Goal: Task Accomplishment & Management: Use online tool/utility

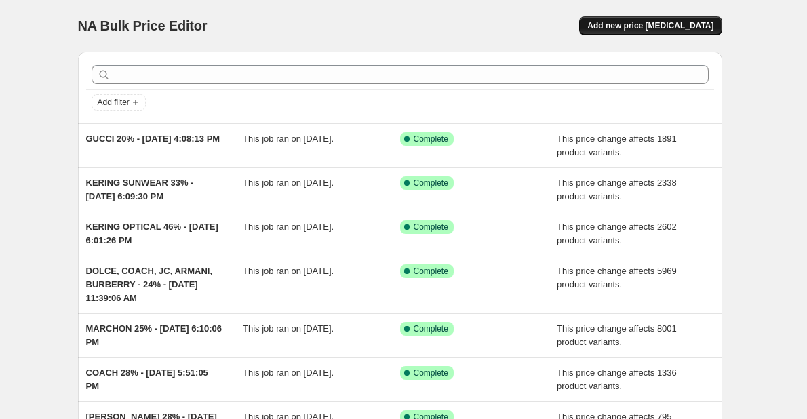
click at [651, 30] on span "Add new price [MEDICAL_DATA]" at bounding box center [650, 25] width 126 height 11
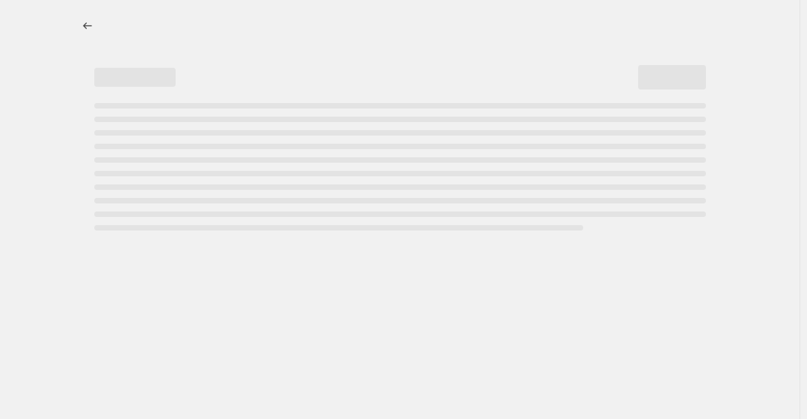
select select "percentage"
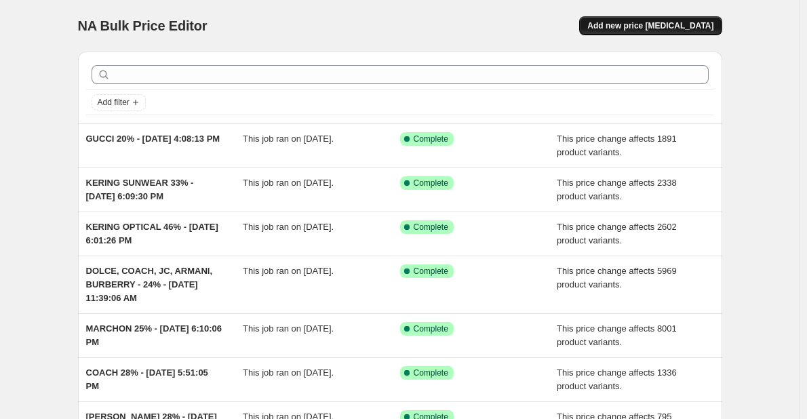
click at [639, 34] on button "Add new price [MEDICAL_DATA]" at bounding box center [650, 25] width 142 height 19
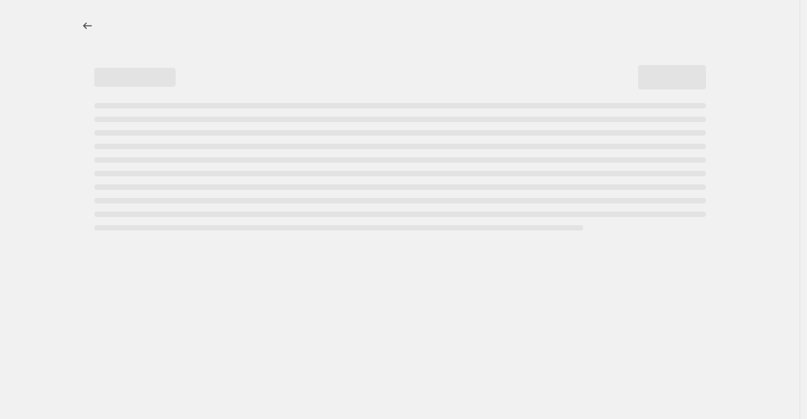
select select "percentage"
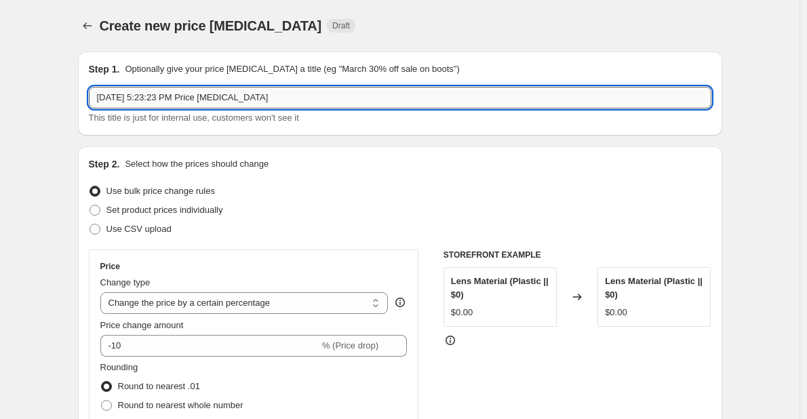
click at [178, 103] on input "Sep 29, 2025, 5:23:23 PM Price change job" at bounding box center [400, 98] width 622 height 22
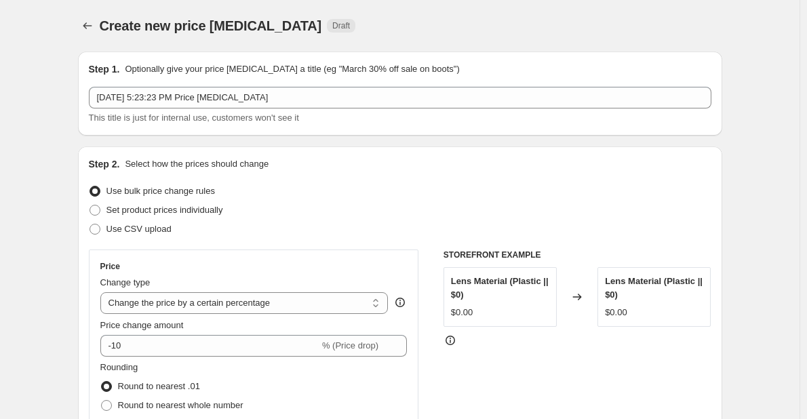
click at [90, 105] on div "Step 1. Optionally give your price change job a title (eg "March 30% off sale o…" at bounding box center [400, 94] width 644 height 84
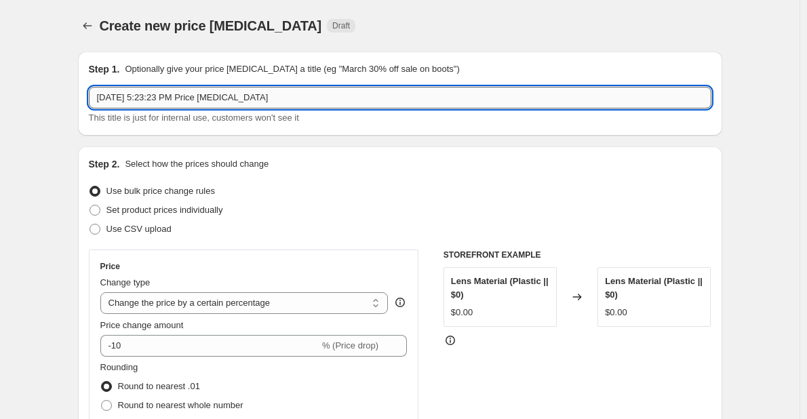
click at [99, 104] on input "Sep 29, 2025, 5:23:23 PM Price change job" at bounding box center [400, 98] width 622 height 22
click at [220, 98] on input "Kering (not including Gucci, SL)Sep 29, 2025, 5:23:23 PM Price change job" at bounding box center [400, 98] width 622 height 22
drag, startPoint x: 321, startPoint y: 101, endPoint x: 759, endPoint y: 149, distance: 440.0
click at [685, 134] on div "Step 1. Optionally give your price change job a title (eg "March 30% off sale o…" at bounding box center [400, 94] width 644 height 84
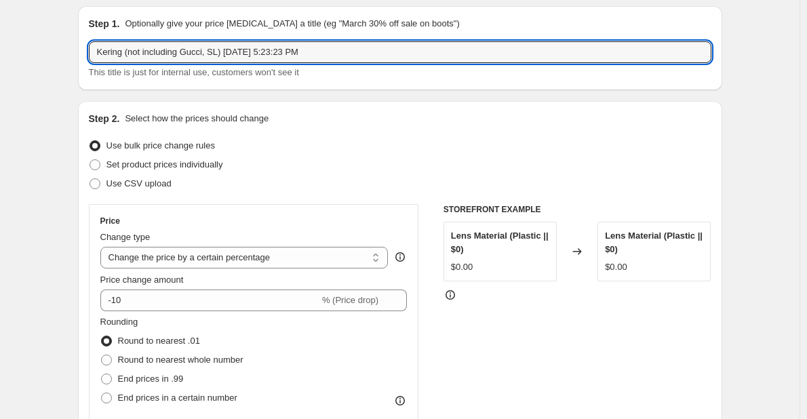
scroll to position [203, 0]
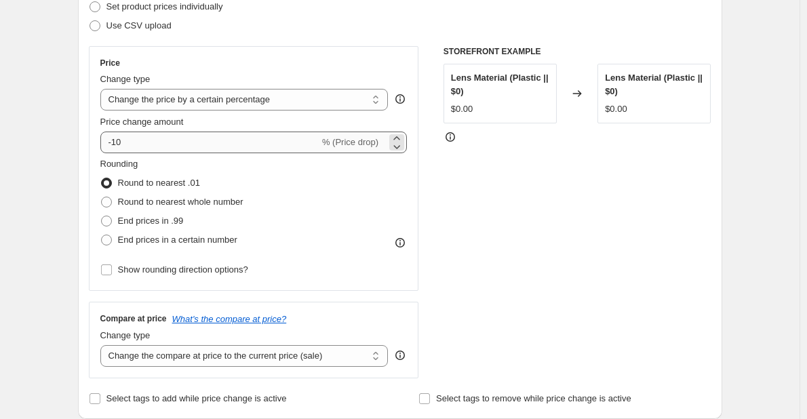
type input "Kering (not including Gucci, SL) Sep 29, 2025, 5:23:23 PM"
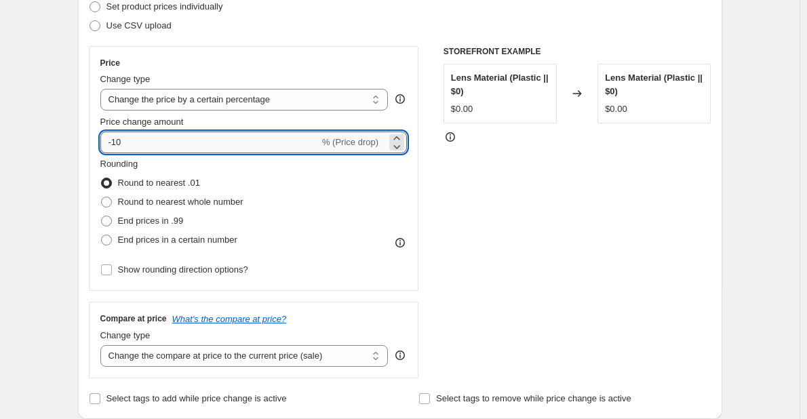
click at [193, 147] on input "-10" at bounding box center [209, 143] width 219 height 22
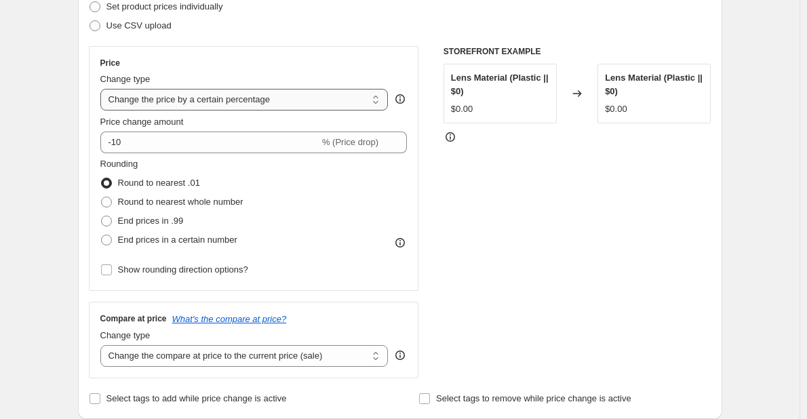
click at [199, 100] on select "Change the price to a certain amount Change the price by a certain amount Chang…" at bounding box center [244, 100] width 288 height 22
select select "margin"
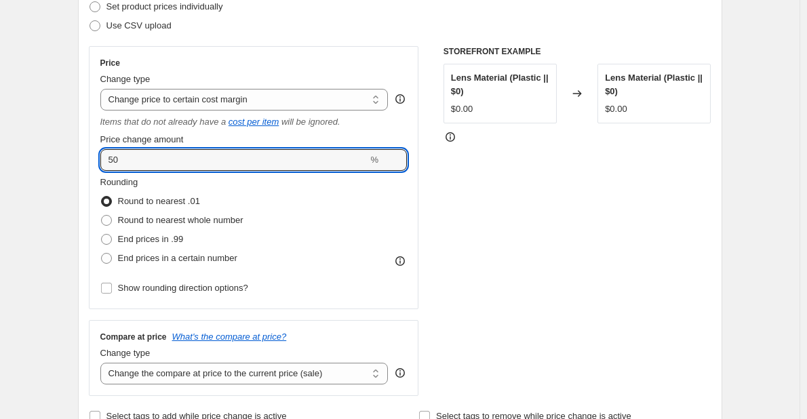
drag, startPoint x: 193, startPoint y: 152, endPoint x: -163, endPoint y: 104, distance: 358.5
click at [0, 104] on html "Home Settings Plans Skip to content Create new price change job. This page is r…" at bounding box center [403, 6] width 807 height 419
type input "23"
click at [163, 225] on span "Round to nearest whole number" at bounding box center [180, 220] width 125 height 10
click at [102, 216] on input "Round to nearest whole number" at bounding box center [101, 215] width 1 height 1
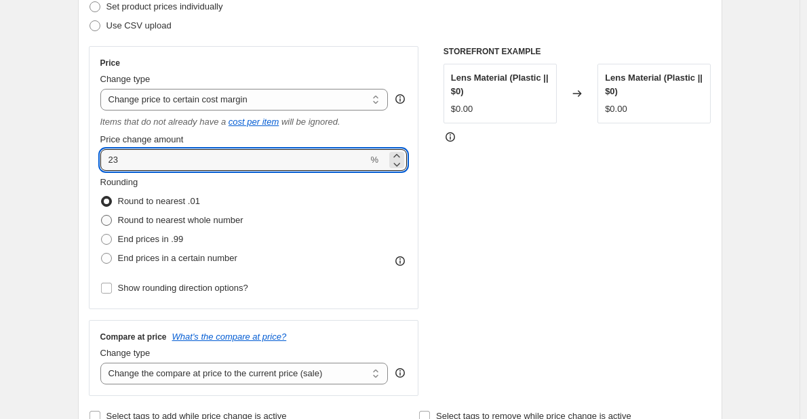
radio input "true"
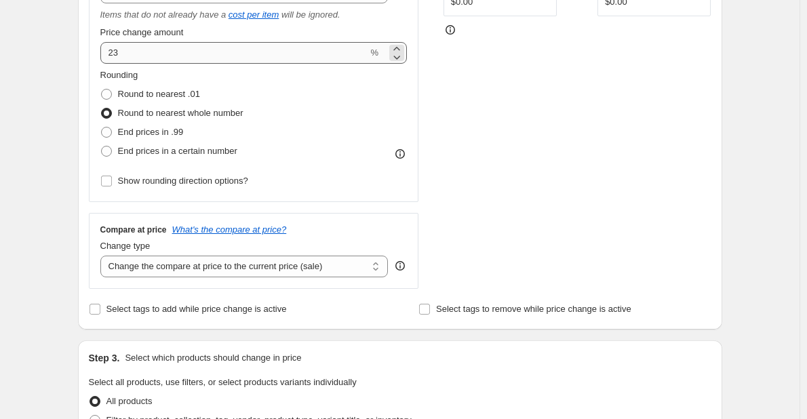
scroll to position [475, 0]
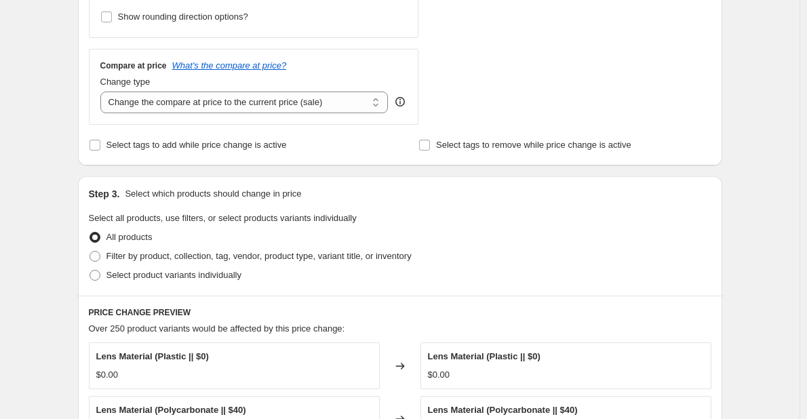
click at [265, 117] on div "Compare at price What's the compare at price? Change type Change the compare at…" at bounding box center [254, 87] width 330 height 76
click at [262, 113] on select "Change the compare at price to the current price (sale) Change the compare at p…" at bounding box center [244, 103] width 288 height 22
select select "no_change"
click at [103, 92] on select "Change the compare at price to the current price (sale) Change the compare at p…" at bounding box center [244, 103] width 288 height 22
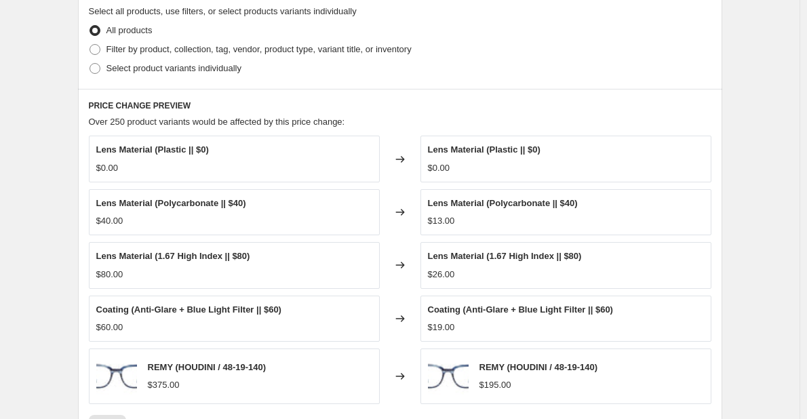
scroll to position [610, 0]
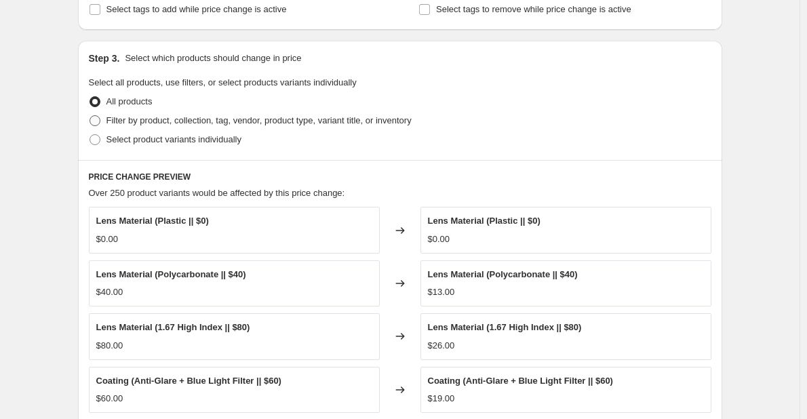
click at [206, 127] on span "Filter by product, collection, tag, vendor, product type, variant title, or inv…" at bounding box center [258, 121] width 305 height 14
click at [90, 116] on input "Filter by product, collection, tag, vendor, product type, variant title, or inv…" at bounding box center [90, 115] width 1 height 1
radio input "true"
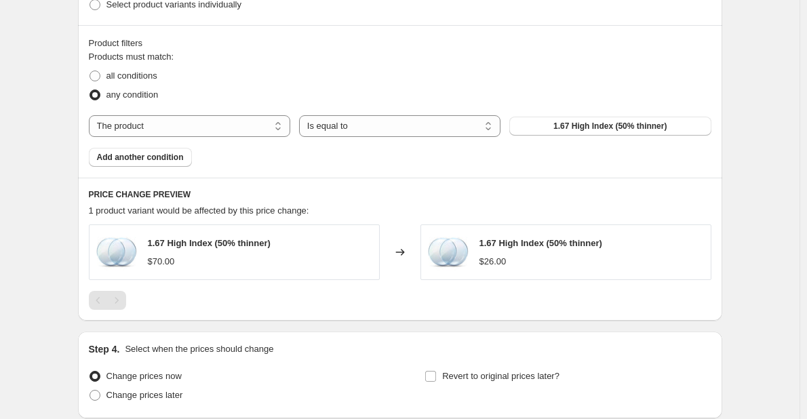
scroll to position [814, 0]
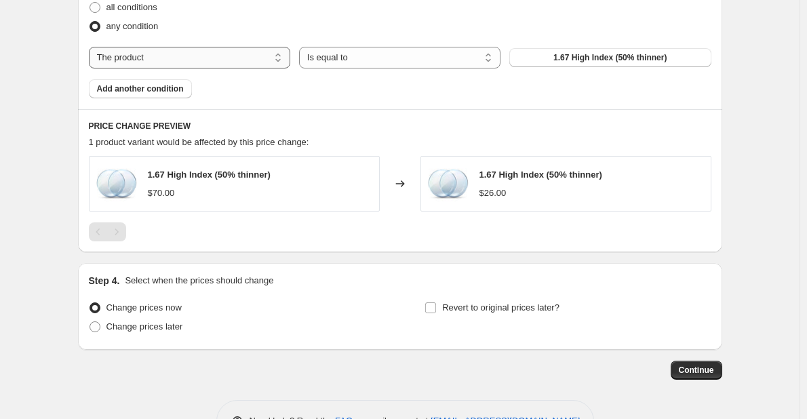
click at [256, 60] on select "The product The product's collection The product's tag The product's vendor The…" at bounding box center [189, 58] width 201 height 22
select select "vendor"
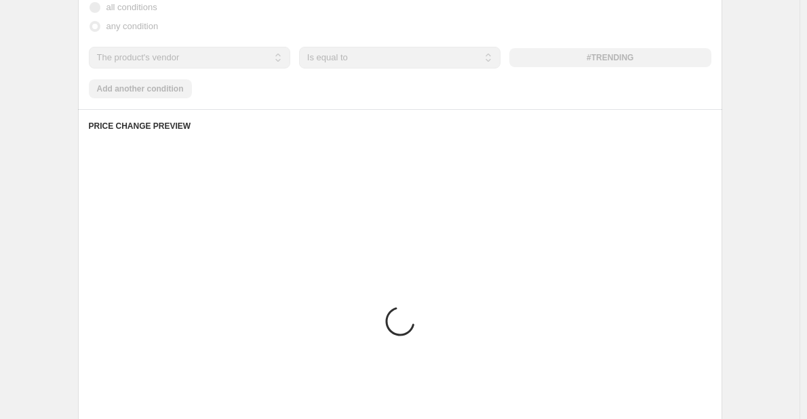
click at [584, 61] on div "#TRENDING" at bounding box center [609, 57] width 201 height 19
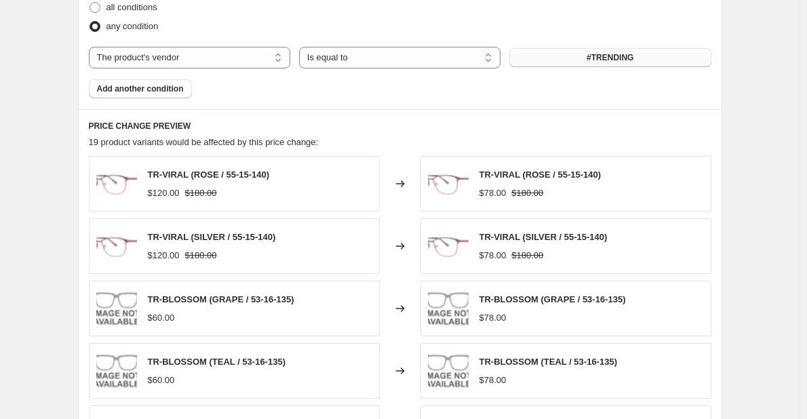
click at [610, 60] on span "#TRENDING" at bounding box center [610, 57] width 47 height 11
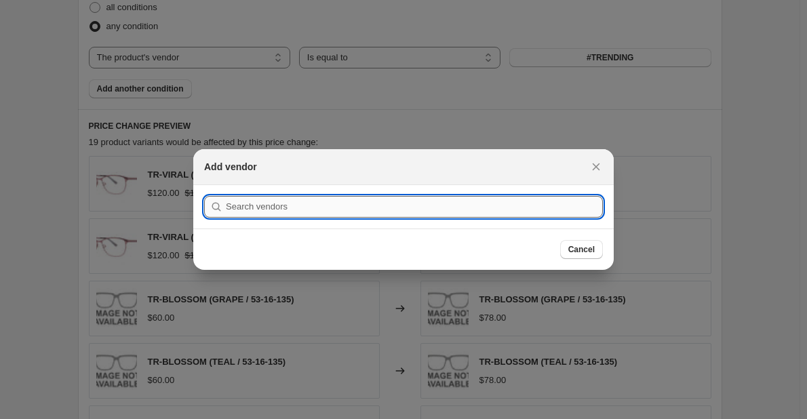
click at [406, 196] on input ":r4s:" at bounding box center [414, 207] width 377 height 22
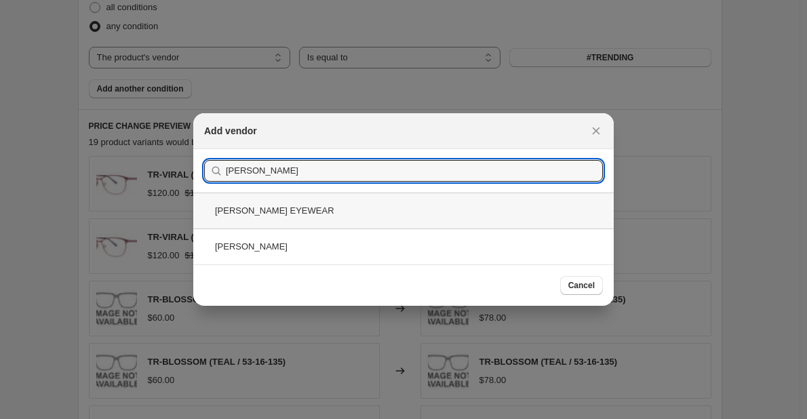
type input "Alex"
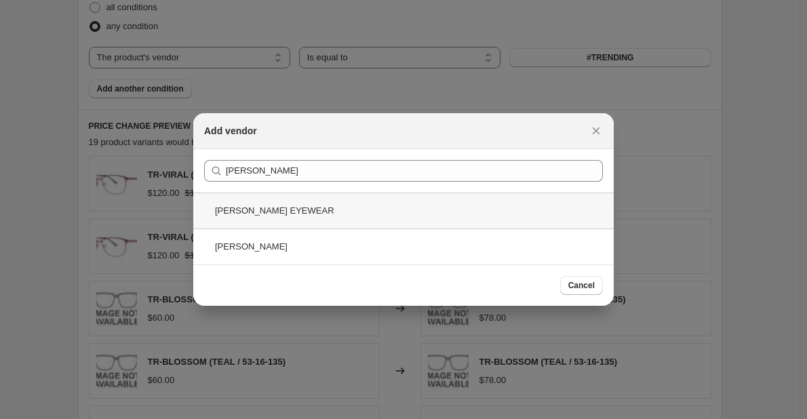
click at [393, 206] on div "ALEXANDER MCQUEEN EYEWEAR" at bounding box center [403, 211] width 420 height 36
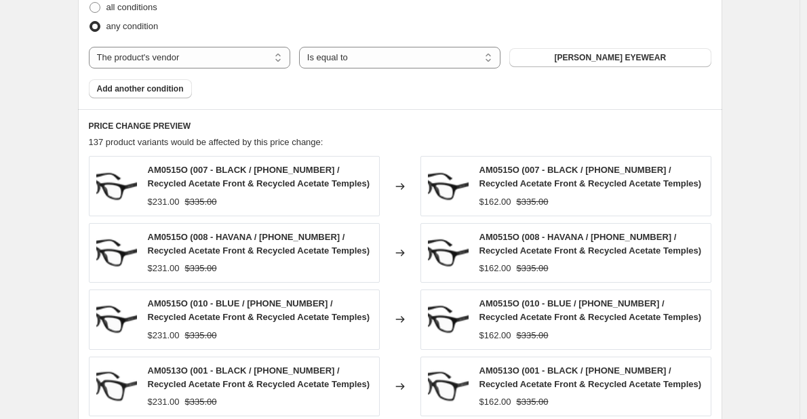
click at [138, 95] on button "Add another condition" at bounding box center [140, 88] width 103 height 19
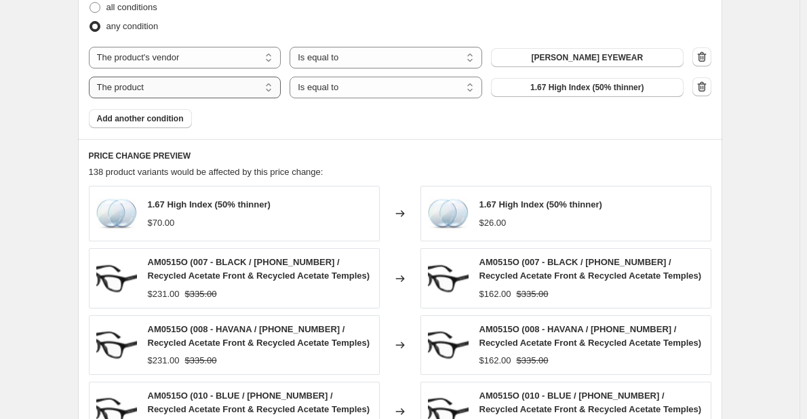
click at [247, 93] on select "The product The product's collection The product's tag The product's vendor The…" at bounding box center [185, 88] width 193 height 22
select select "vendor"
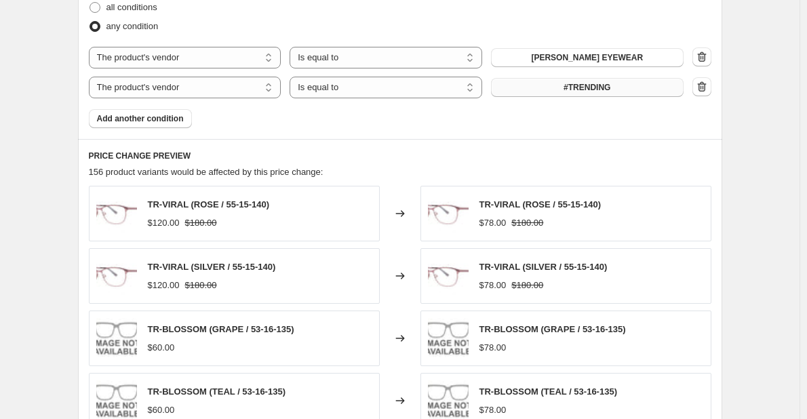
click at [559, 93] on button "#TRENDING" at bounding box center [587, 87] width 193 height 19
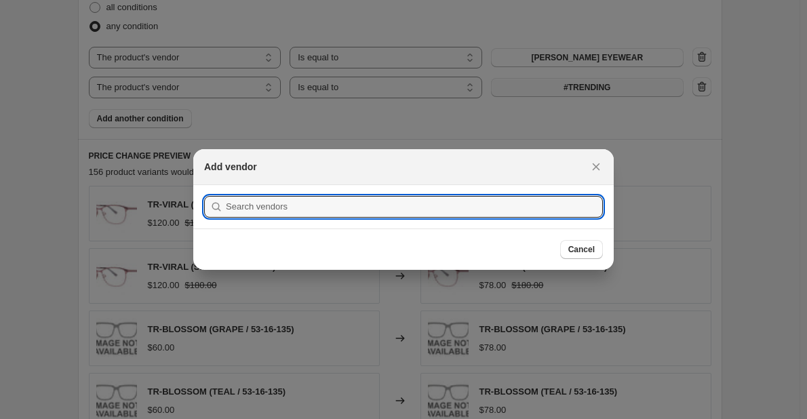
scroll to position [0, 0]
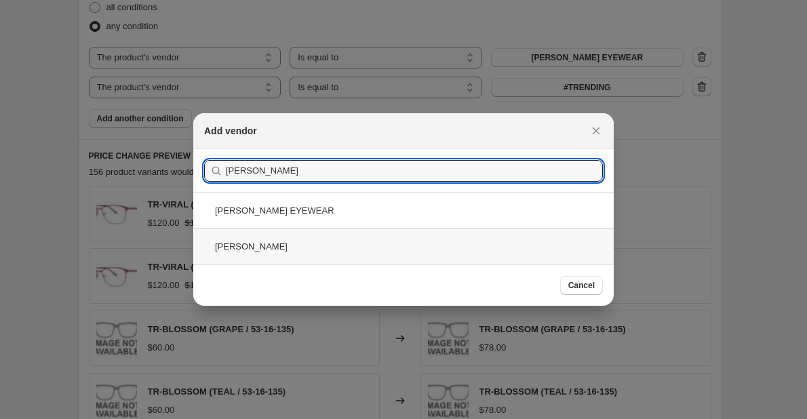
type input "alex"
click at [383, 249] on div "ALEXANDER MCQUEEN SUNWEAR" at bounding box center [403, 247] width 420 height 36
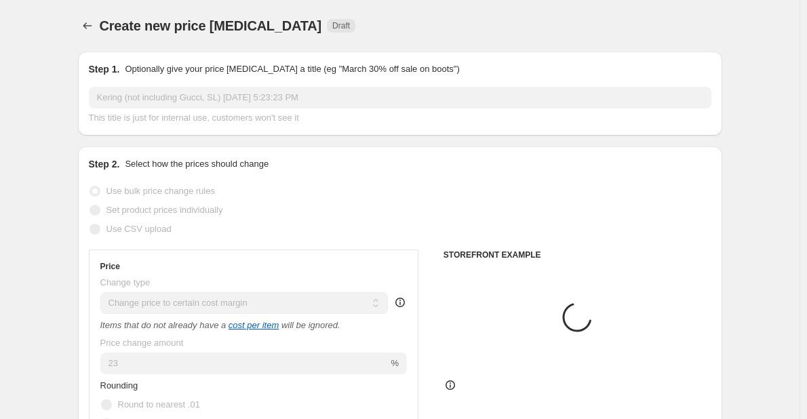
scroll to position [814, 0]
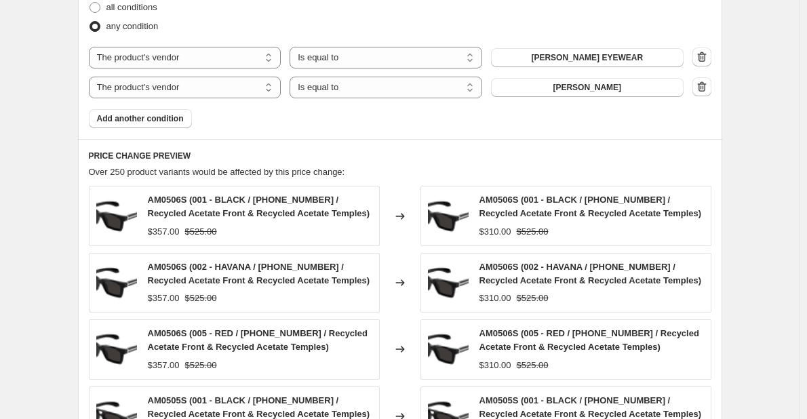
click at [151, 118] on div "Products must match: all conditions any condition The product The product's col…" at bounding box center [400, 55] width 622 height 146
click at [151, 118] on span "Add another condition" at bounding box center [140, 118] width 87 height 11
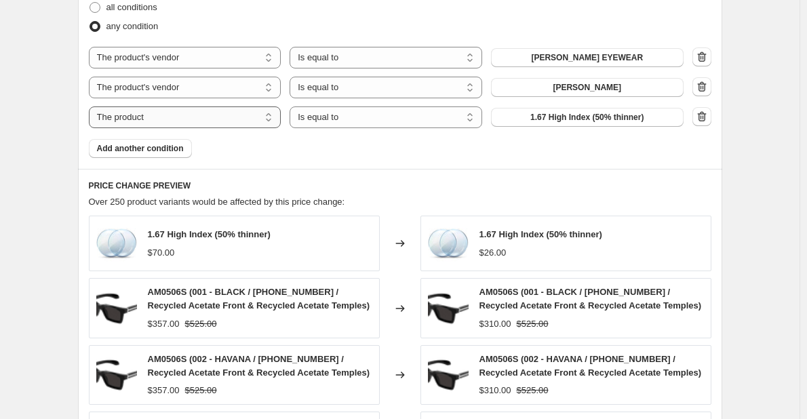
click at [249, 121] on select "The product The product's collection The product's tag The product's vendor The…" at bounding box center [185, 117] width 193 height 22
select select "vendor"
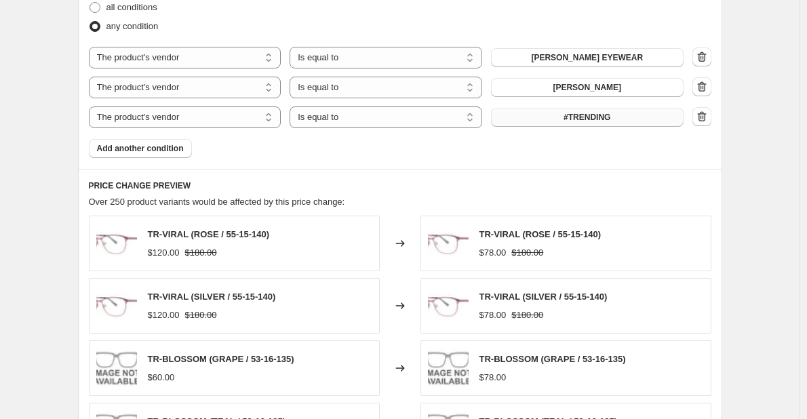
click at [591, 119] on span "#TRENDING" at bounding box center [586, 117] width 47 height 11
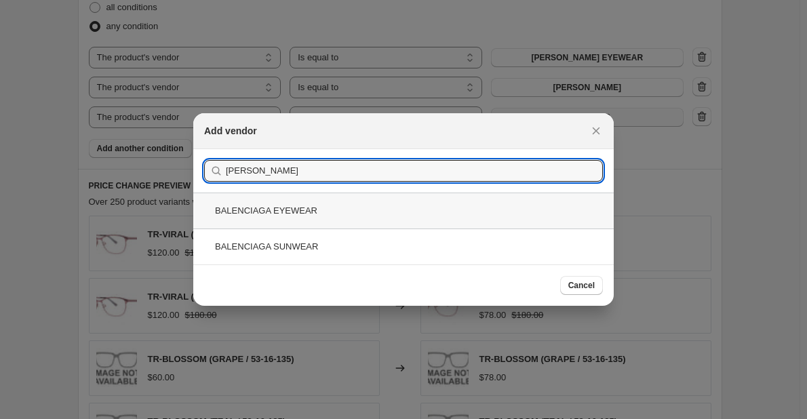
type input "balencia"
click at [422, 220] on div "BALENCIAGA EYEWEAR" at bounding box center [403, 211] width 420 height 36
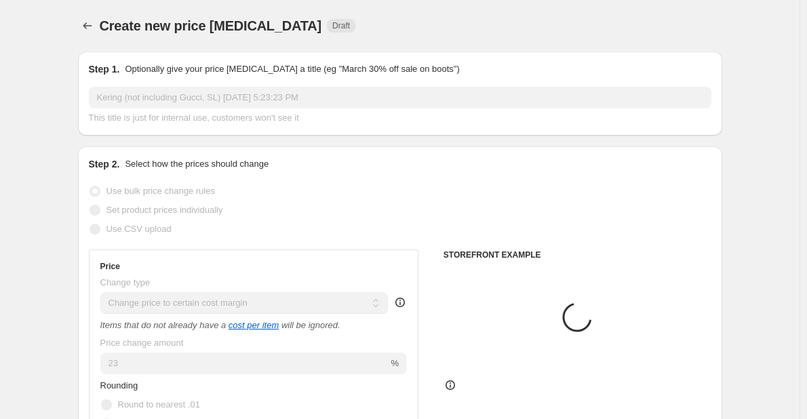
scroll to position [814, 0]
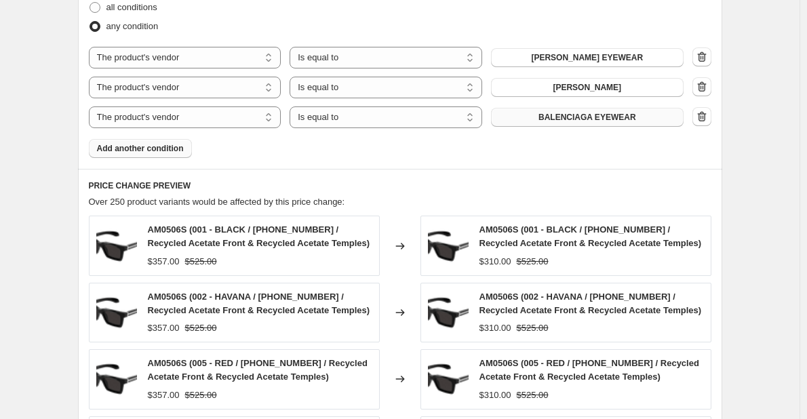
click at [187, 144] on button "Add another condition" at bounding box center [140, 148] width 103 height 19
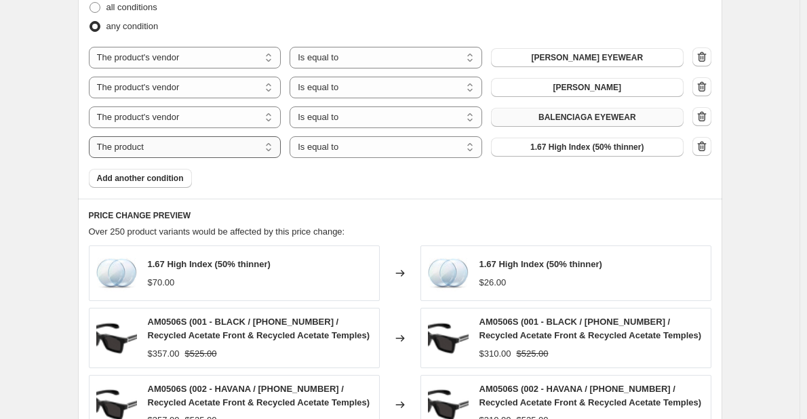
click at [238, 158] on select "The product The product's collection The product's tag The product's vendor The…" at bounding box center [185, 147] width 193 height 22
click at [285, 218] on h6 "PRICE CHANGE PREVIEW" at bounding box center [400, 215] width 622 height 11
click at [254, 151] on select "The product The product's collection The product's tag The product's vendor The…" at bounding box center [185, 147] width 193 height 22
select select "vendor"
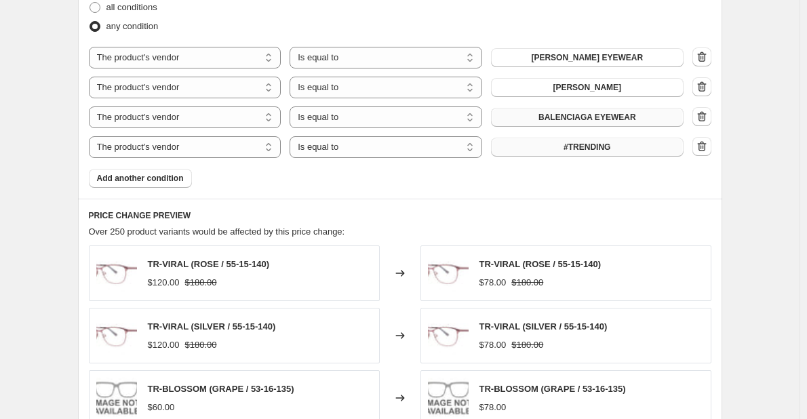
click at [606, 147] on span "#TRENDING" at bounding box center [586, 147] width 47 height 11
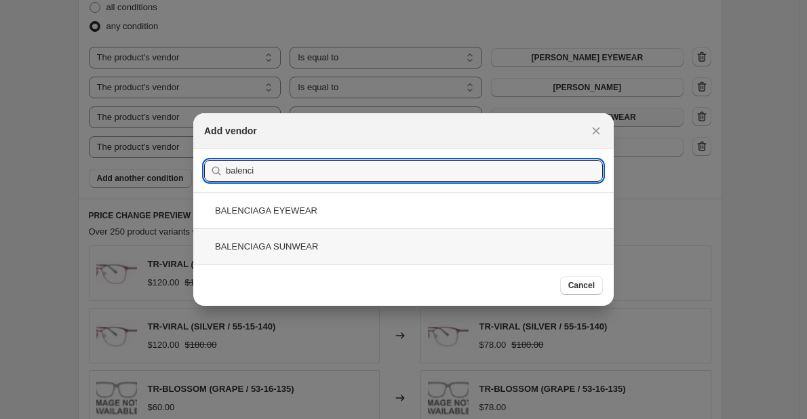
type input "balenci"
click at [518, 241] on div "BALENCIAGA SUNWEAR" at bounding box center [403, 247] width 420 height 36
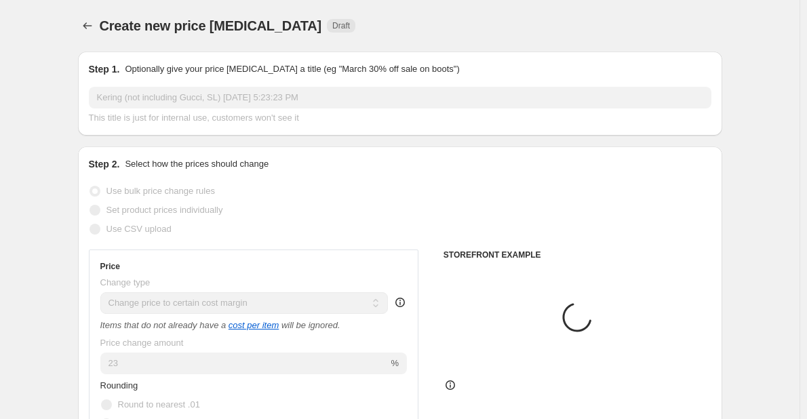
scroll to position [814, 0]
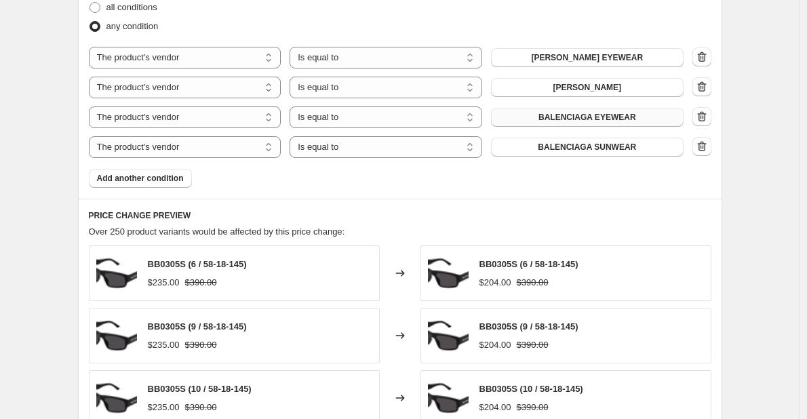
click at [164, 184] on button "Add another condition" at bounding box center [140, 178] width 103 height 19
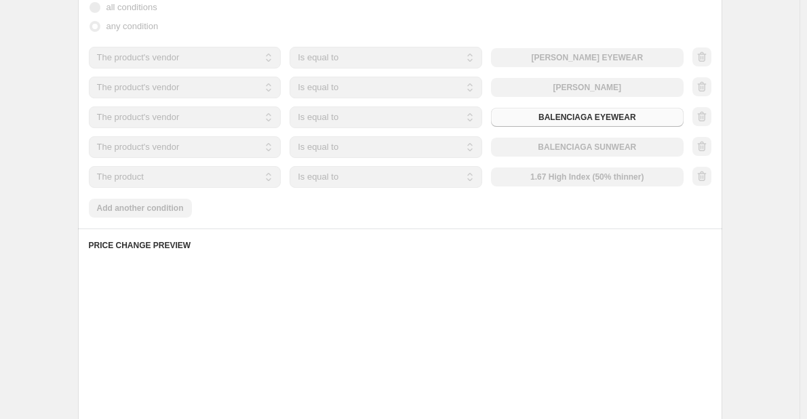
click at [191, 184] on select "The product The product's collection The product's tag The product's vendor The…" at bounding box center [185, 177] width 193 height 22
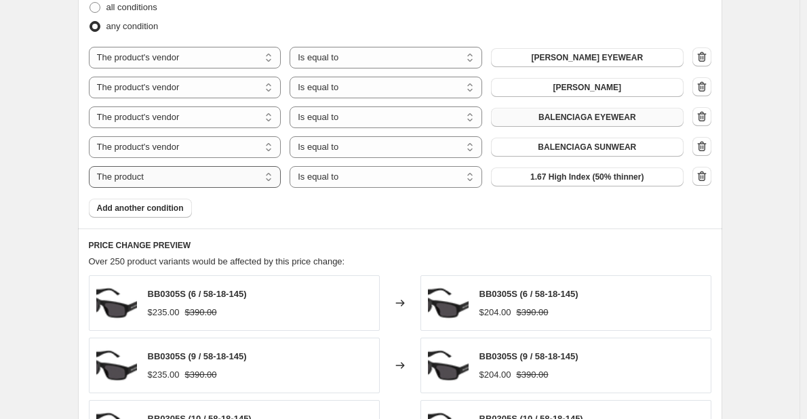
click at [226, 171] on select "The product The product's collection The product's tag The product's vendor The…" at bounding box center [185, 177] width 193 height 22
select select "vendor"
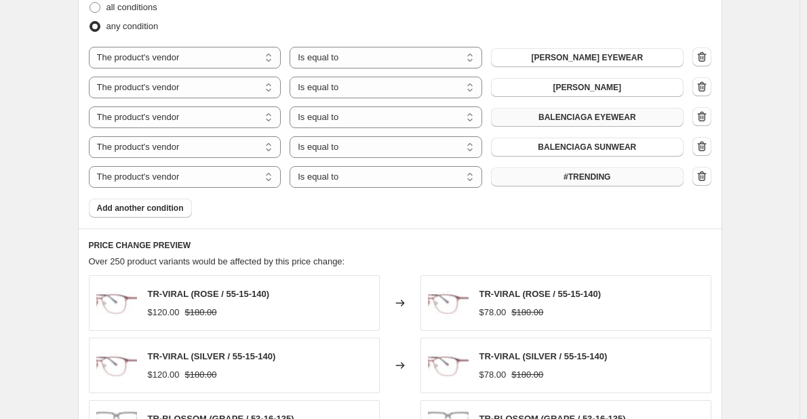
click at [608, 184] on button "#TRENDING" at bounding box center [587, 176] width 193 height 19
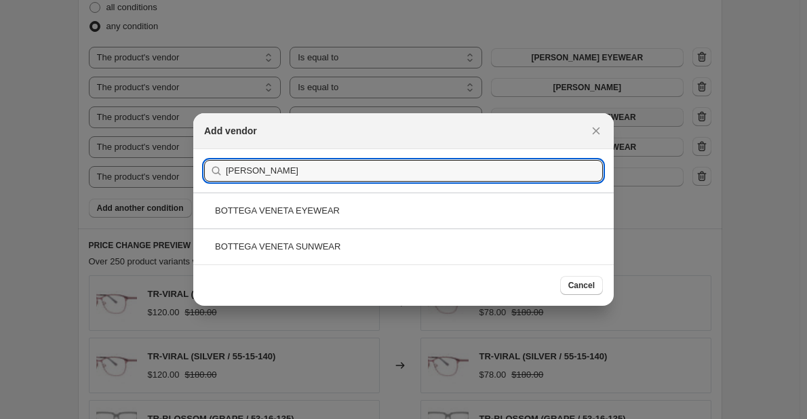
type input "bott"
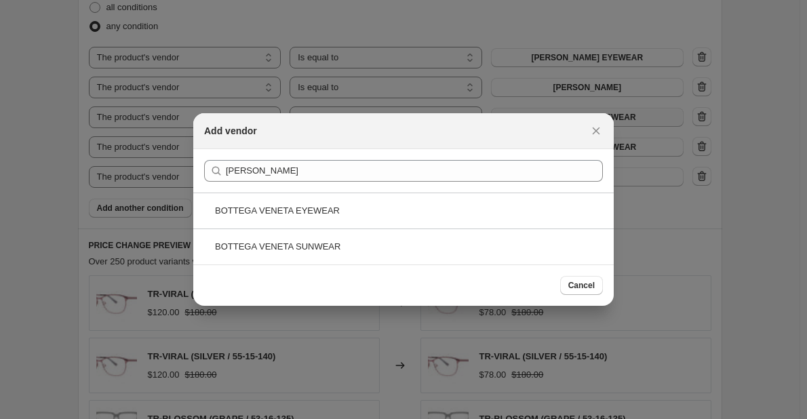
click at [376, 210] on div "BOTTEGA VENETA EYEWEAR" at bounding box center [403, 211] width 420 height 36
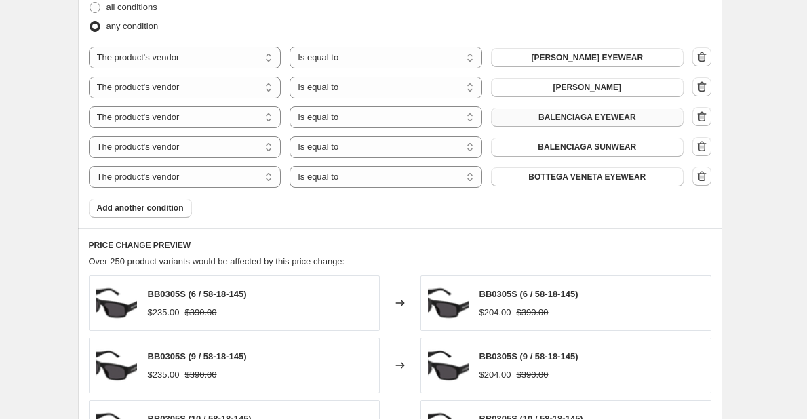
click at [170, 222] on div "Product filters Products must match: all conditions any condition The product T…" at bounding box center [400, 93] width 644 height 272
click at [169, 210] on span "Add another condition" at bounding box center [140, 208] width 87 height 11
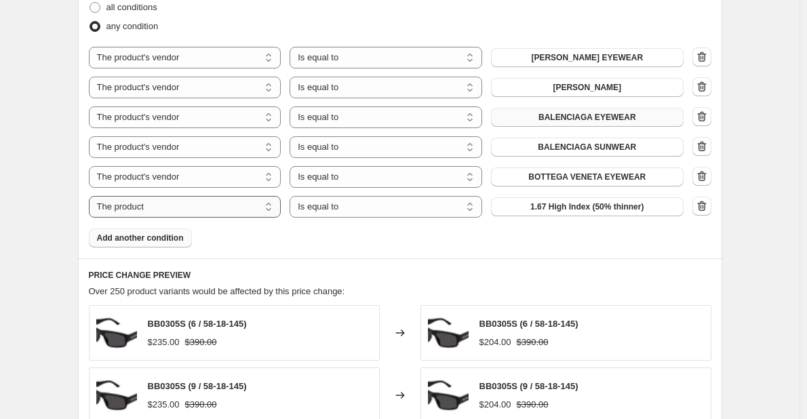
click at [219, 210] on select "The product The product's collection The product's tag The product's vendor The…" at bounding box center [185, 207] width 193 height 22
select select "vendor"
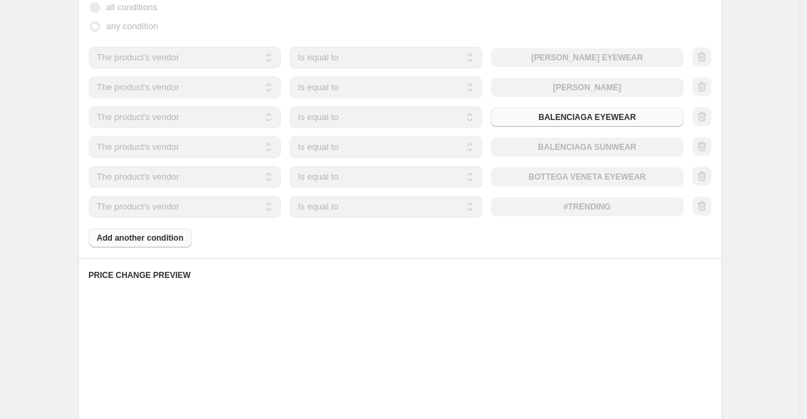
click at [560, 218] on div "Products must match: all conditions any condition The product The product's col…" at bounding box center [400, 115] width 622 height 266
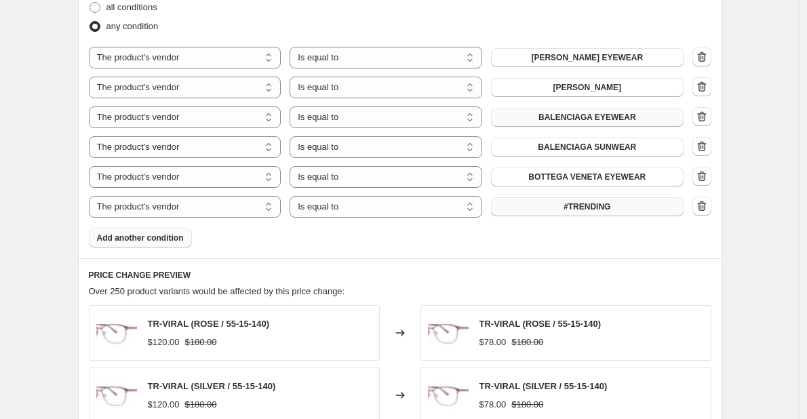
click at [561, 215] on button "#TRENDING" at bounding box center [587, 206] width 193 height 19
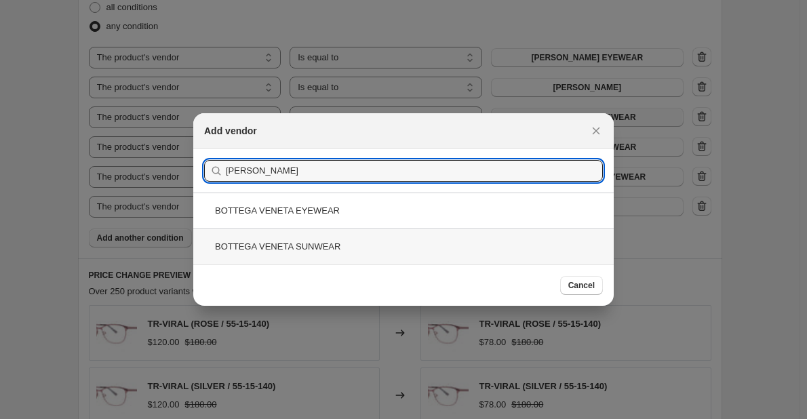
type input "bott"
click at [347, 243] on div "BOTTEGA VENETA SUNWEAR" at bounding box center [403, 247] width 420 height 36
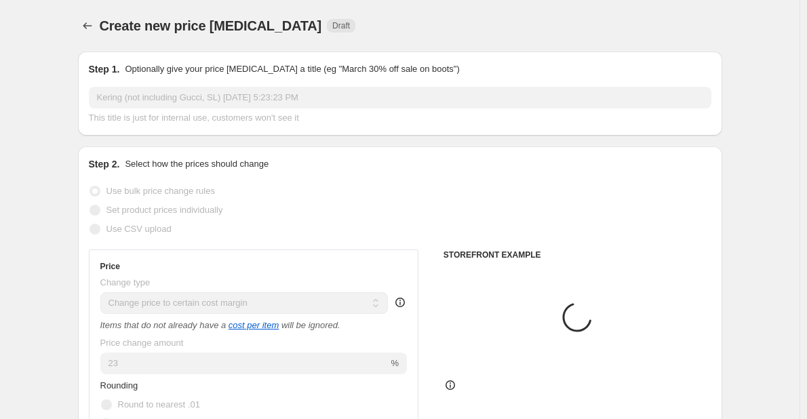
scroll to position [814, 0]
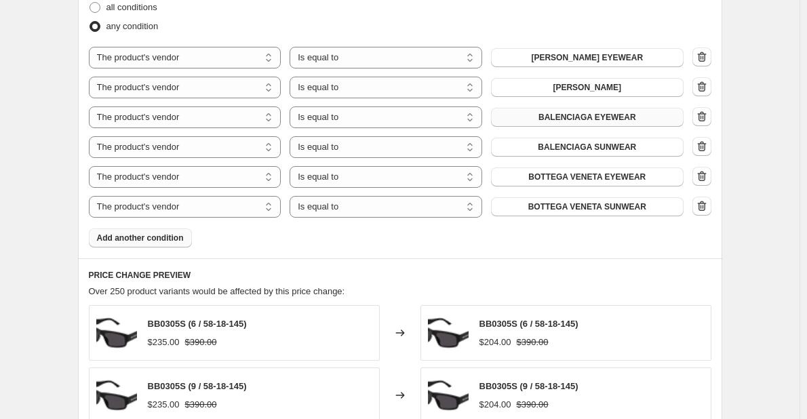
click at [180, 247] on button "Add another condition" at bounding box center [140, 238] width 103 height 19
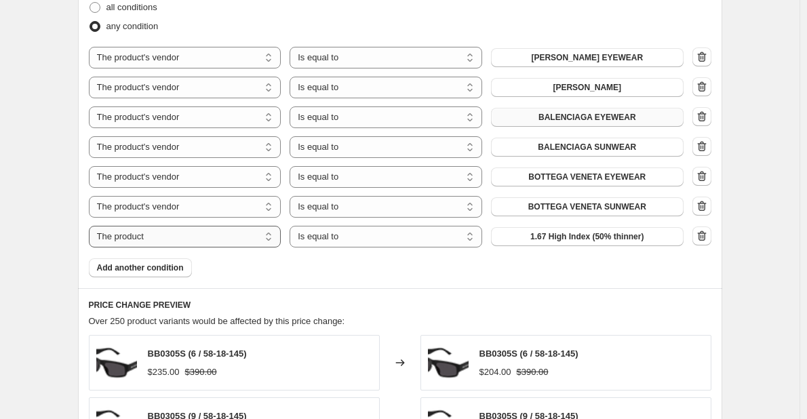
click at [189, 247] on select "The product The product's collection The product's tag The product's vendor The…" at bounding box center [185, 237] width 193 height 22
select select "vendor"
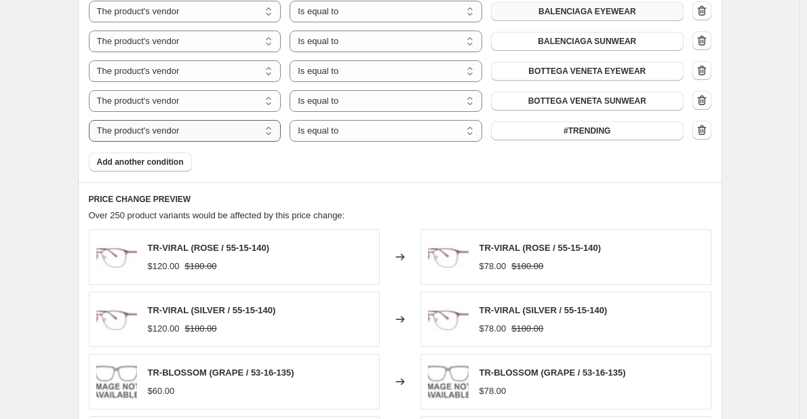
scroll to position [949, 0]
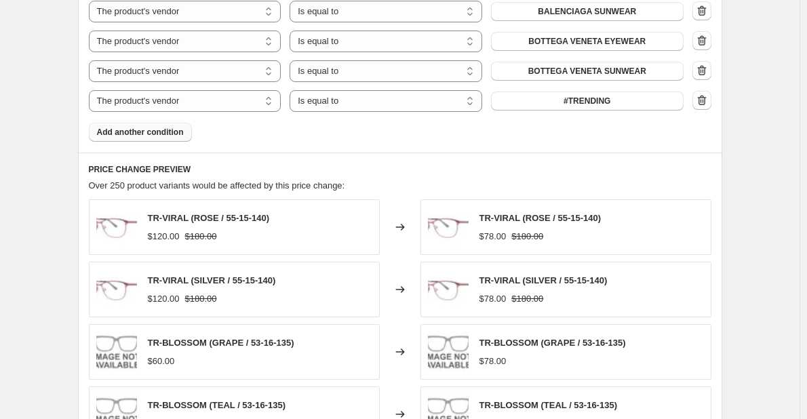
click at [159, 129] on span "Add another condition" at bounding box center [140, 132] width 87 height 11
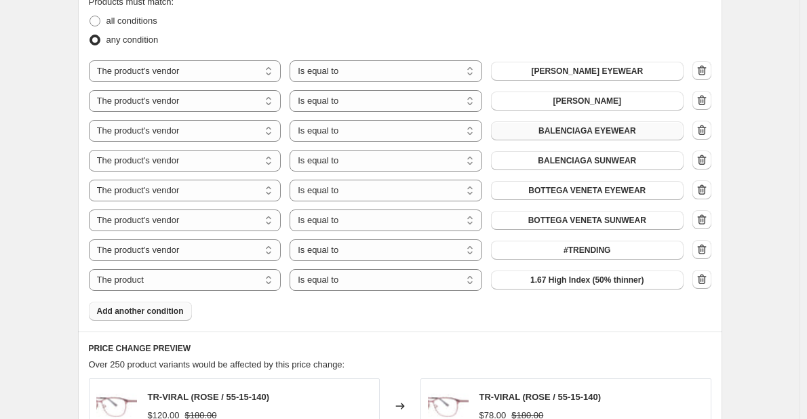
scroll to position [774, 0]
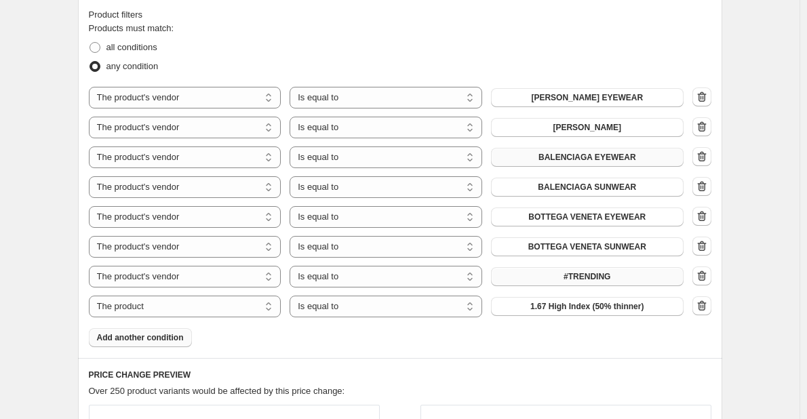
click at [644, 282] on button "#TRENDING" at bounding box center [587, 276] width 193 height 19
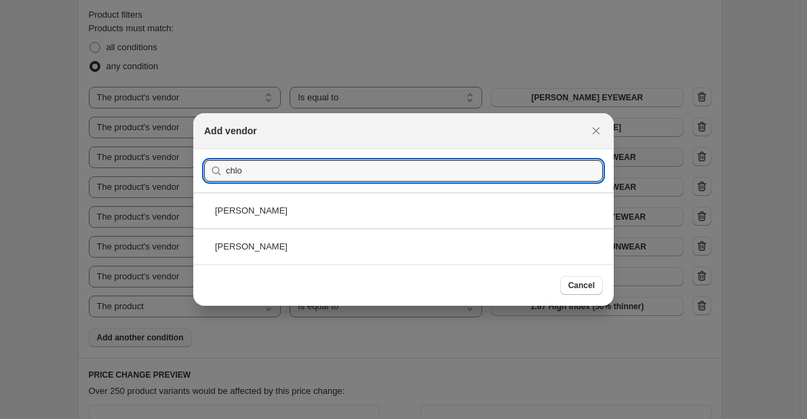
type input "chlo"
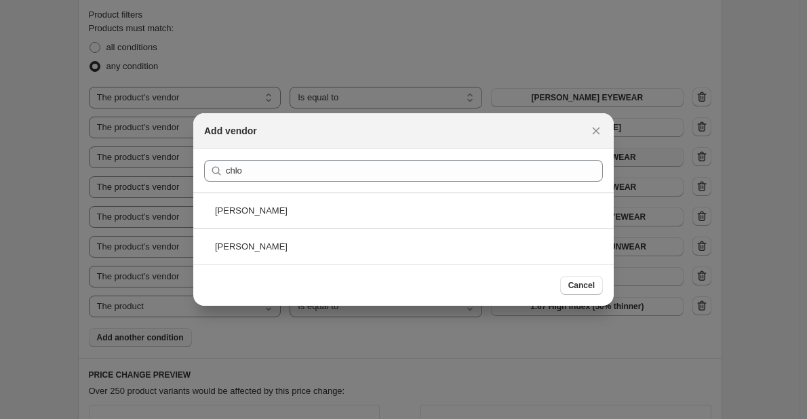
click at [361, 218] on div "CHLOE EYEWEAR" at bounding box center [403, 211] width 420 height 36
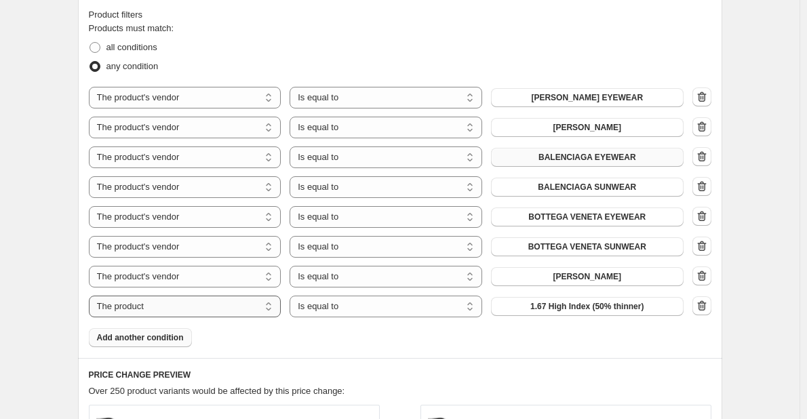
click at [254, 298] on select "The product The product's collection The product's tag The product's vendor The…" at bounding box center [185, 307] width 193 height 22
select select "vendor"
click at [542, 311] on button "#TRENDING" at bounding box center [587, 306] width 193 height 19
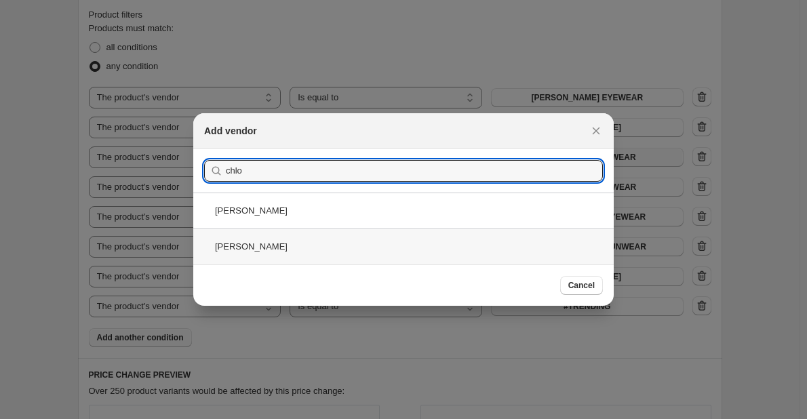
type input "chlo"
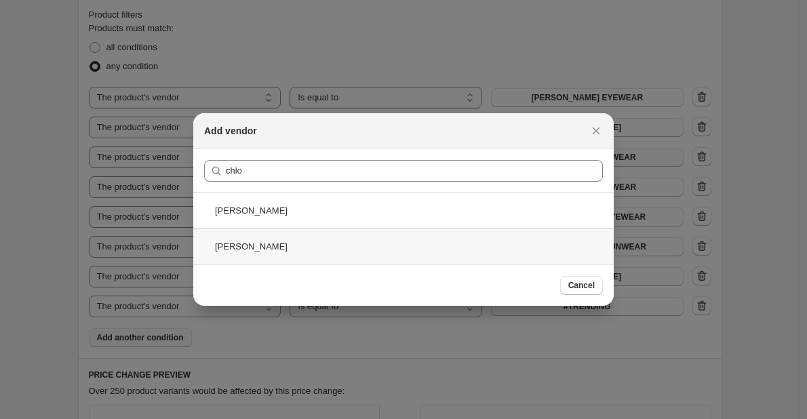
click at [374, 246] on div "CHLOE SUNWEAR" at bounding box center [403, 247] width 420 height 36
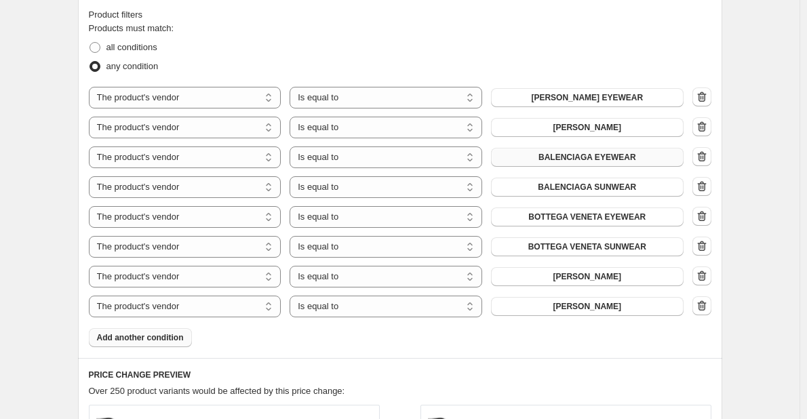
scroll to position [909, 0]
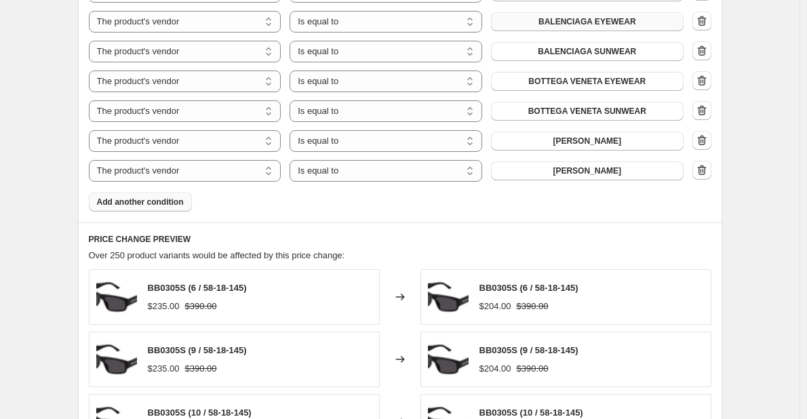
drag, startPoint x: 63, startPoint y: 195, endPoint x: 74, endPoint y: 195, distance: 10.8
click at [118, 197] on span "Add another condition" at bounding box center [140, 202] width 87 height 11
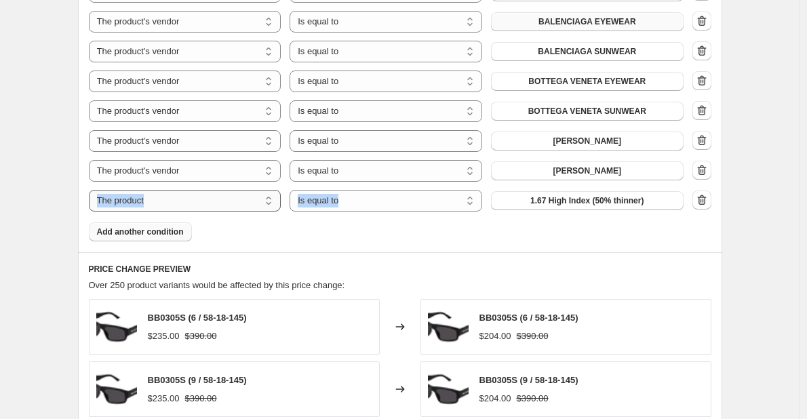
click at [158, 212] on div "Products must match: all conditions any condition The product The product's col…" at bounding box center [400, 63] width 622 height 355
click at [160, 210] on select "The product The product's collection The product's tag The product's vendor The…" at bounding box center [185, 201] width 193 height 22
select select "vendor"
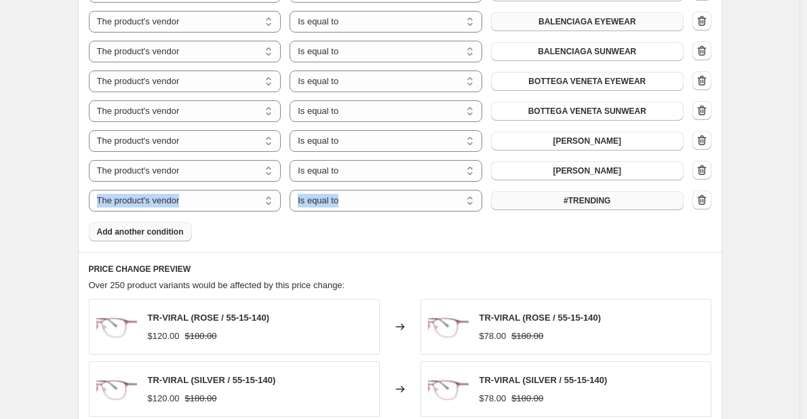
click at [571, 202] on span "#TRENDING" at bounding box center [586, 200] width 47 height 11
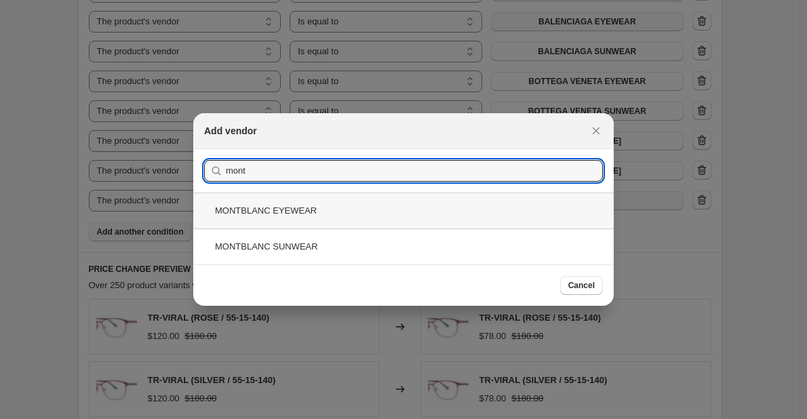
type input "mont"
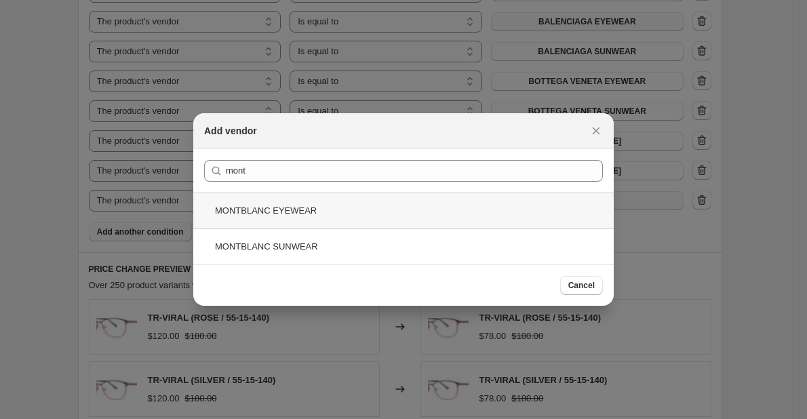
click at [481, 220] on div "MONTBLANC EYEWEAR" at bounding box center [403, 211] width 420 height 36
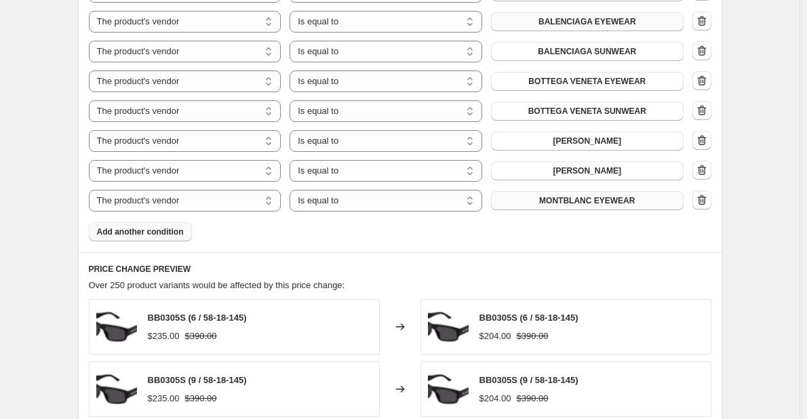
click at [119, 245] on div "Product filters Products must match: all conditions any condition The product T…" at bounding box center [400, 56] width 644 height 391
click at [116, 241] on button "Add another condition" at bounding box center [140, 231] width 103 height 19
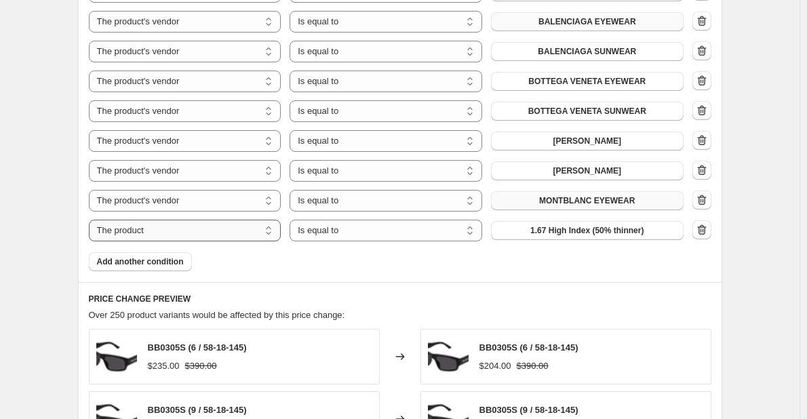
click at [203, 241] on select "The product The product's collection The product's tag The product's vendor The…" at bounding box center [185, 231] width 193 height 22
select select "vendor"
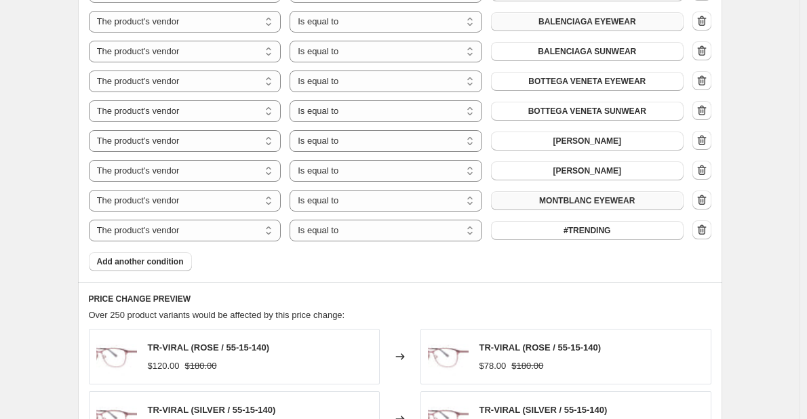
click at [620, 237] on button "#TRENDING" at bounding box center [587, 230] width 193 height 19
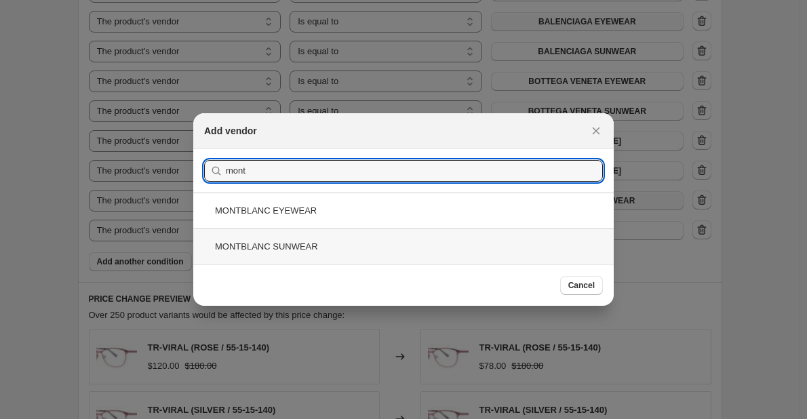
type input "mont"
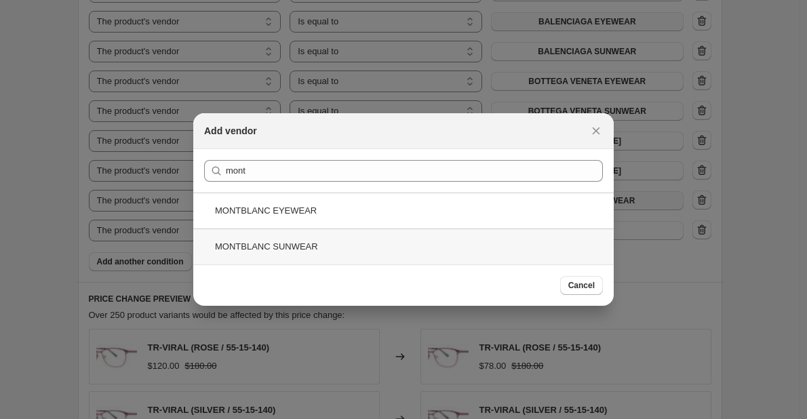
click at [391, 261] on div "MONTBLANC SUNWEAR" at bounding box center [403, 247] width 420 height 36
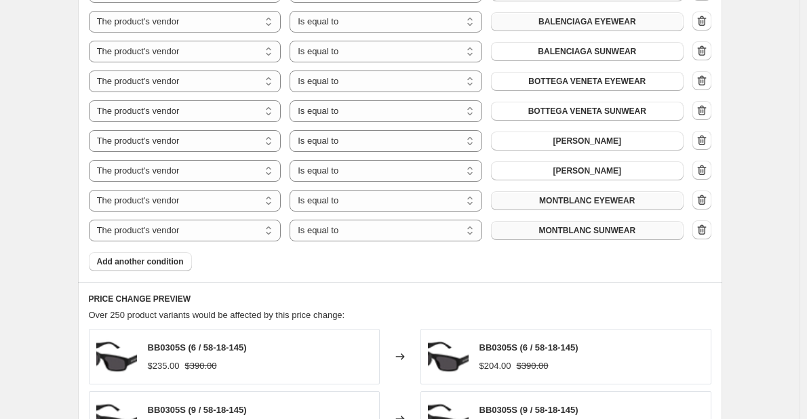
scroll to position [842, 0]
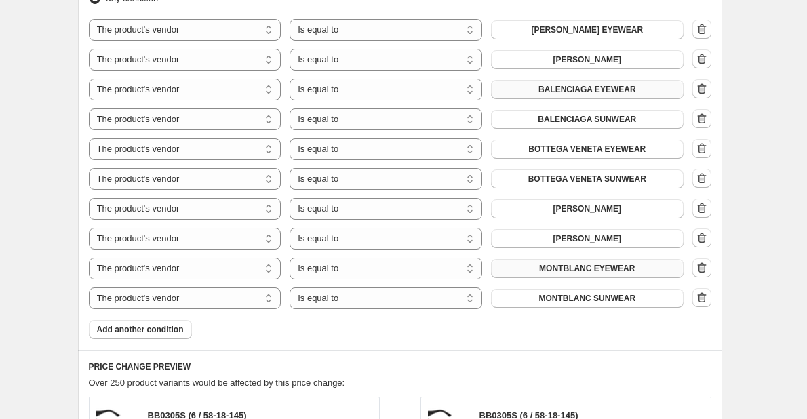
click at [156, 340] on div "Product filters Products must match: all conditions any condition The product T…" at bounding box center [400, 139] width 644 height 421
click at [142, 328] on span "Add another condition" at bounding box center [140, 329] width 87 height 11
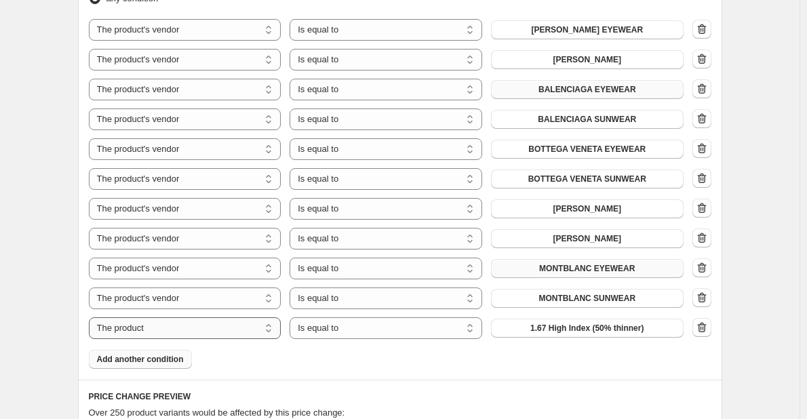
click at [180, 330] on select "The product The product's collection The product's tag The product's vendor The…" at bounding box center [185, 328] width 193 height 22
select select "vendor"
click at [582, 334] on span "#TRENDING" at bounding box center [586, 328] width 47 height 11
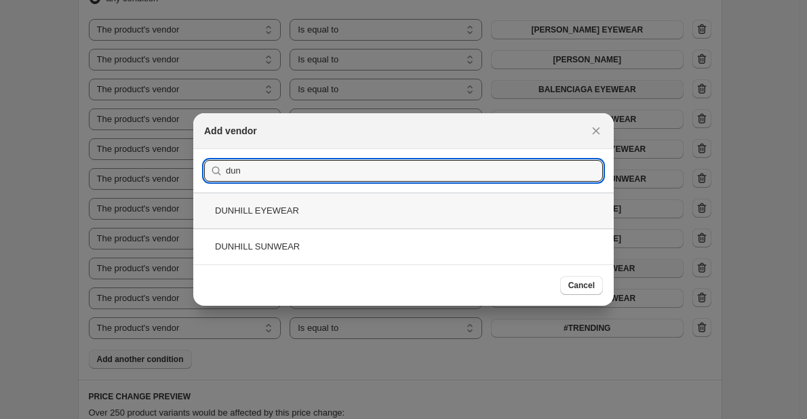
type input "dun"
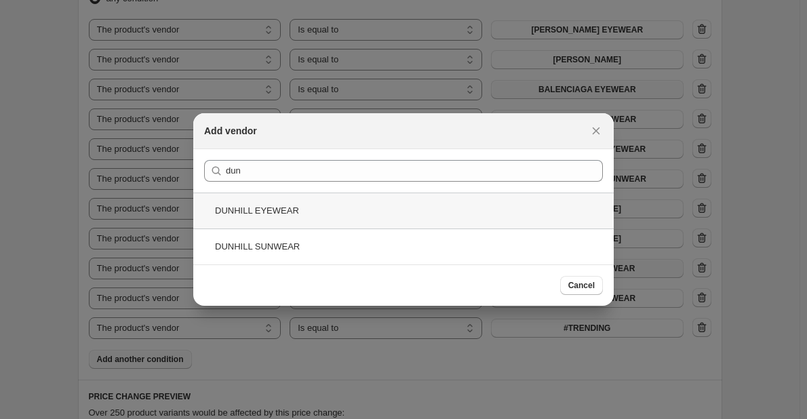
click at [315, 209] on div "DUNHILL EYEWEAR" at bounding box center [403, 211] width 420 height 36
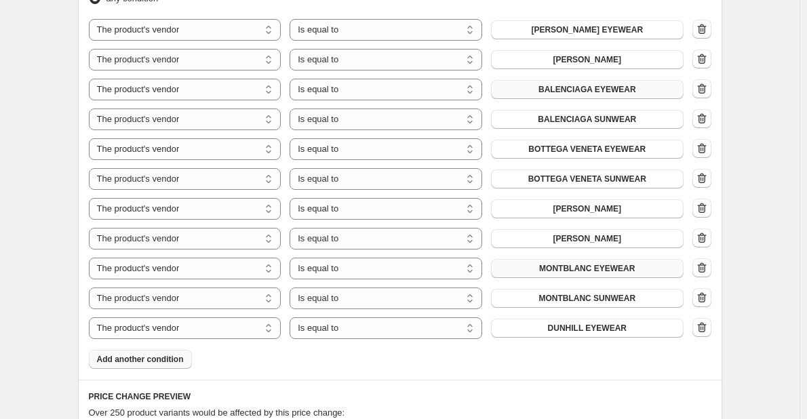
click at [117, 361] on span "Add another condition" at bounding box center [140, 359] width 87 height 11
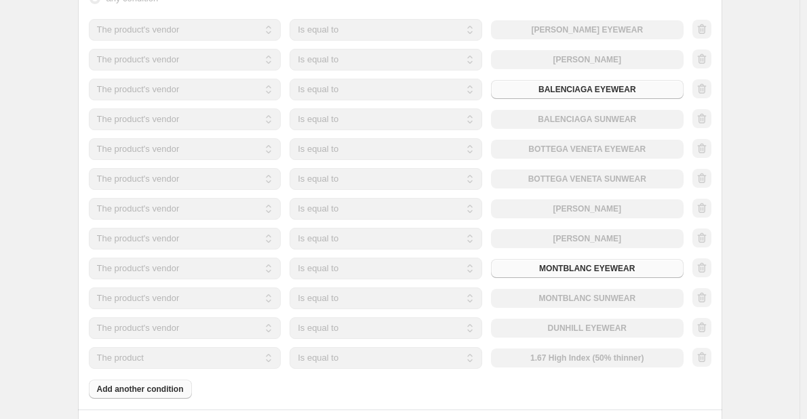
click at [243, 361] on select "The product The product's collection The product's tag The product's vendor The…" at bounding box center [185, 358] width 193 height 22
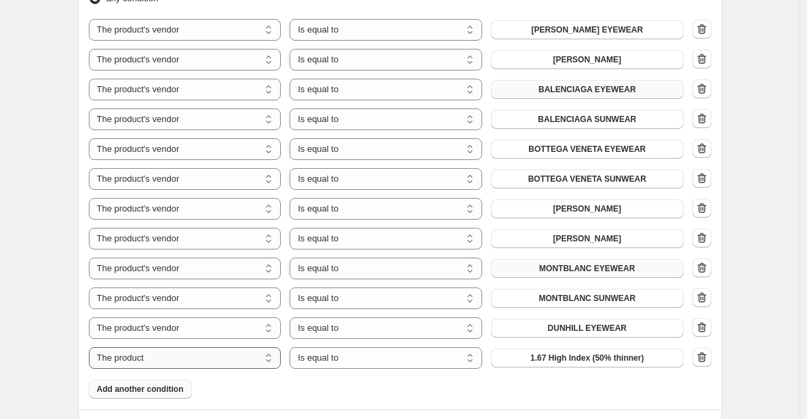
click at [243, 361] on select "The product The product's collection The product's tag The product's vendor The…" at bounding box center [185, 358] width 193 height 22
select select "vendor"
click at [572, 361] on span "#TRENDING" at bounding box center [586, 358] width 47 height 11
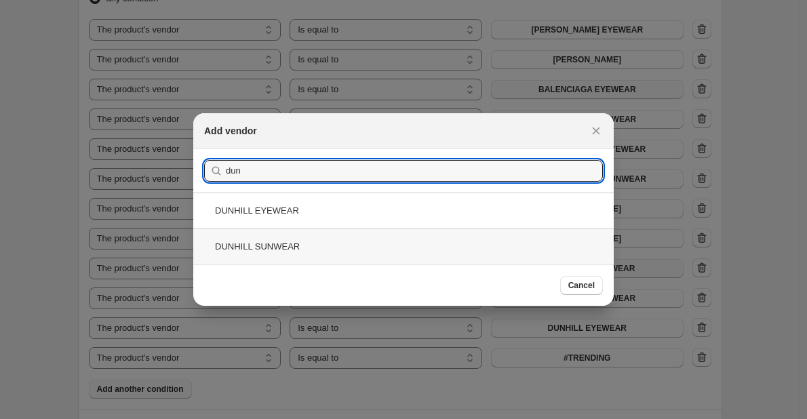
type input "dun"
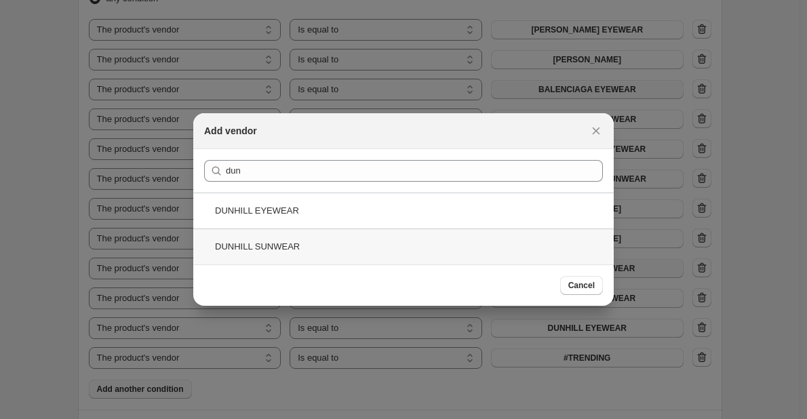
click at [311, 243] on div "DUNHILL SUNWEAR" at bounding box center [403, 247] width 420 height 36
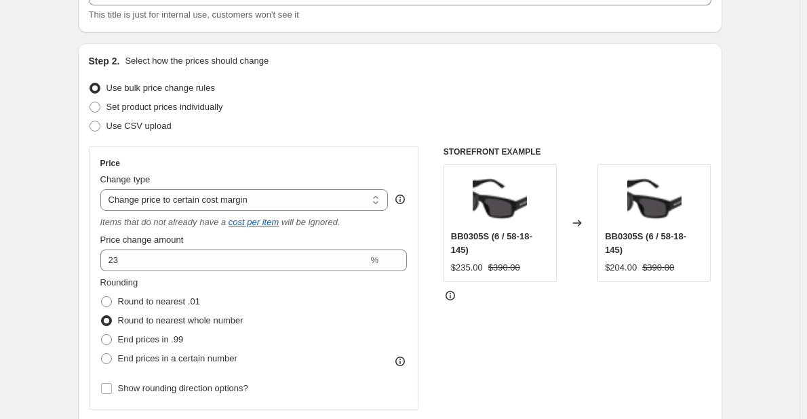
scroll to position [96, 0]
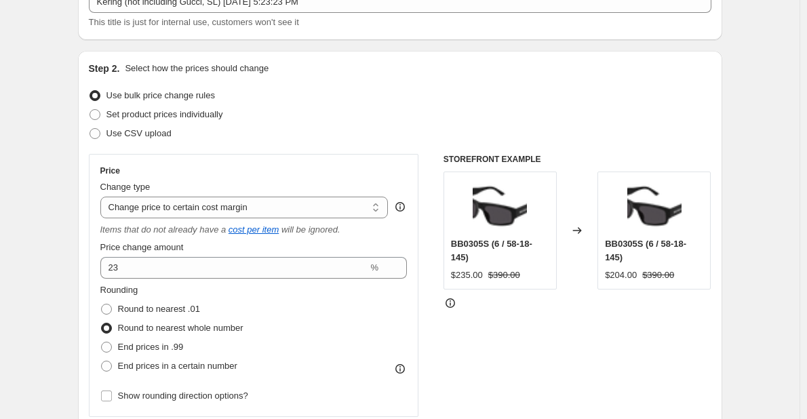
click at [369, 116] on div "Set product prices individually" at bounding box center [400, 114] width 622 height 19
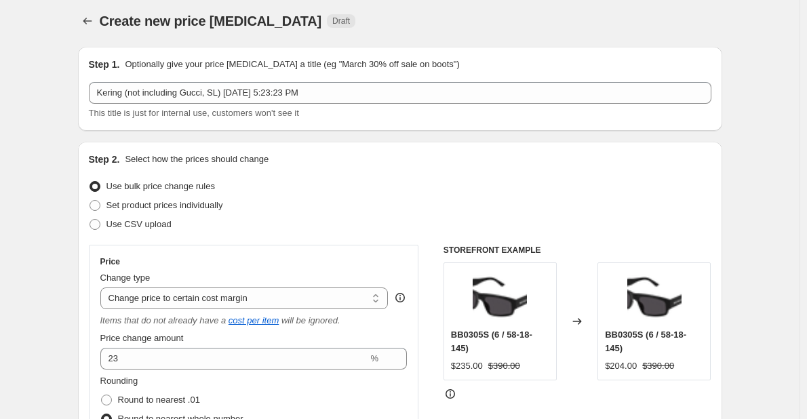
scroll to position [0, 0]
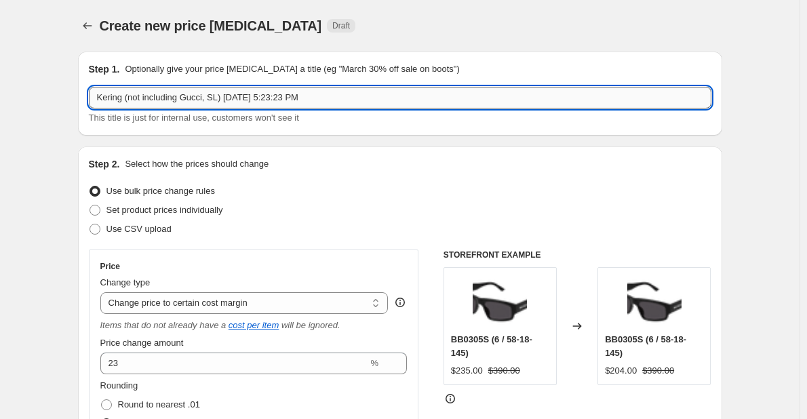
click at [222, 99] on input "Kering (not including Gucci, SL) Sep 29, 2025, 5:23:23 PM" at bounding box center [400, 98] width 622 height 22
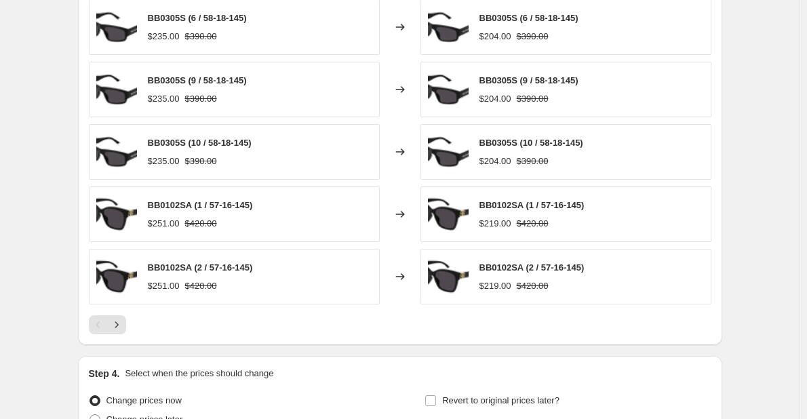
scroll to position [1436, 0]
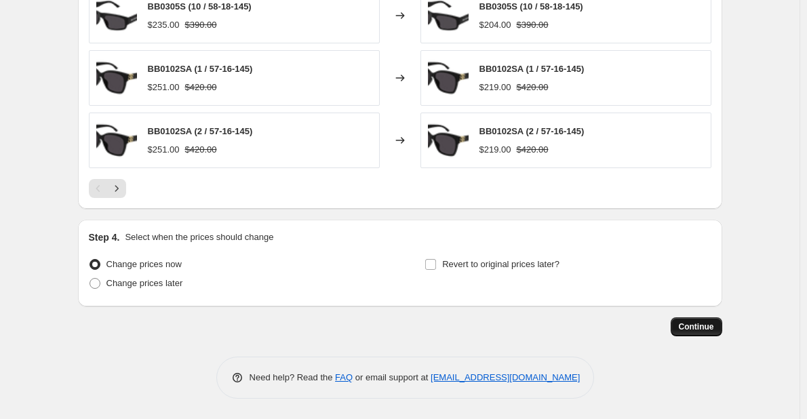
type input "Kering (not including Gucci, SL) 23% - [DATE] 5:23:23 PM"
click at [720, 327] on button "Continue" at bounding box center [697, 326] width 52 height 19
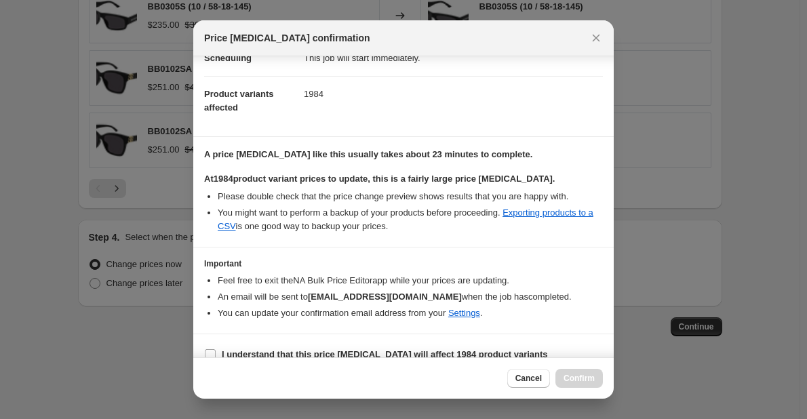
scroll to position [143, 0]
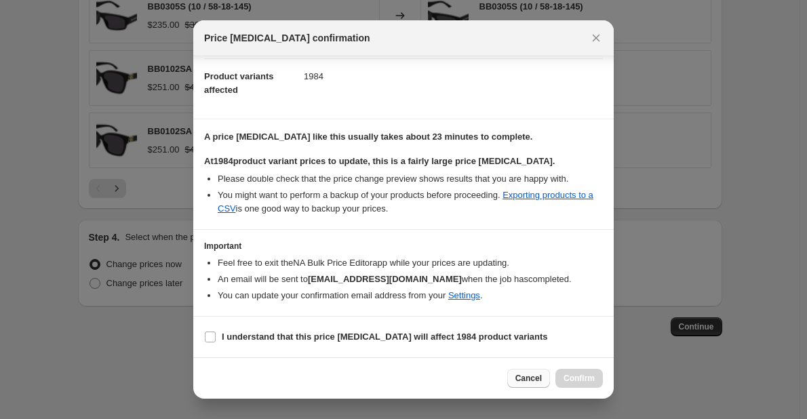
click at [534, 380] on span "Cancel" at bounding box center [528, 378] width 26 height 11
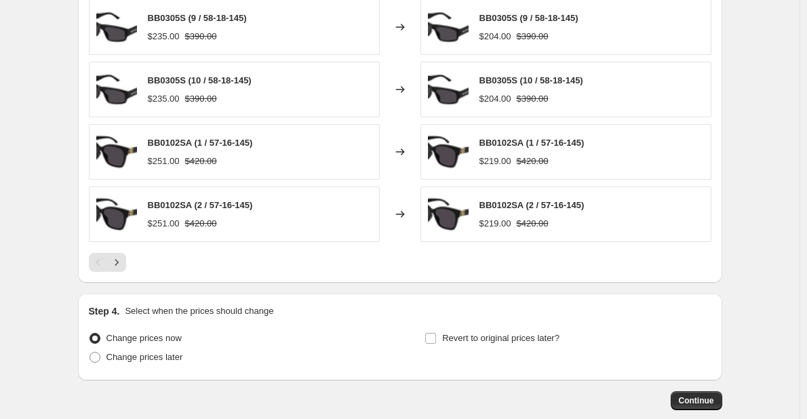
scroll to position [1436, 0]
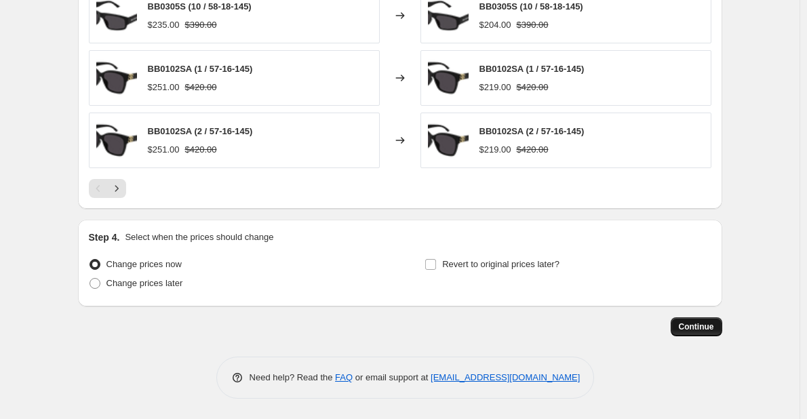
click at [694, 329] on span "Continue" at bounding box center [696, 326] width 35 height 11
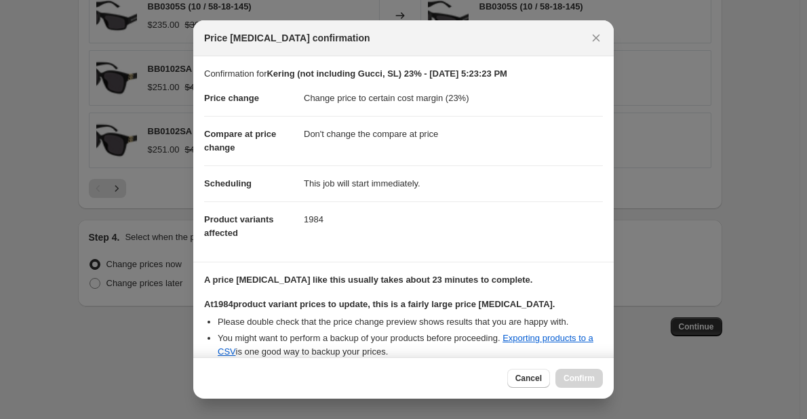
scroll to position [143, 0]
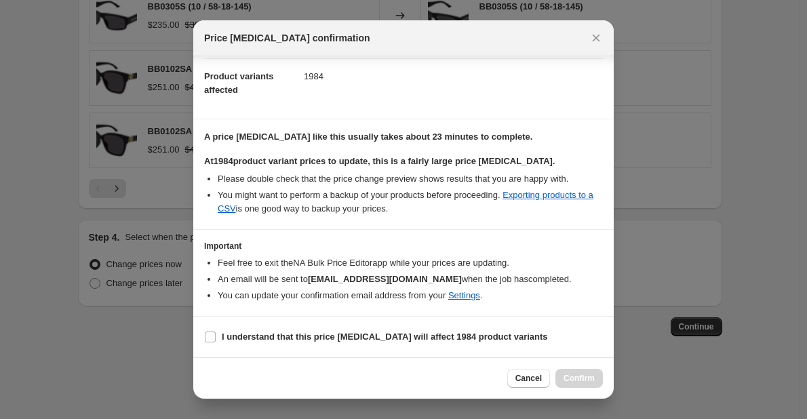
click at [202, 340] on section "I understand that this price change job will affect 1984 product variants" at bounding box center [403, 337] width 420 height 41
click at [204, 340] on section "I understand that this price change job will affect 1984 product variants" at bounding box center [403, 337] width 420 height 41
click at [204, 340] on span ":r4h:" at bounding box center [210, 337] width 12 height 12
click at [205, 340] on input "I understand that this price change job will affect 1984 product variants" at bounding box center [210, 337] width 11 height 11
checkbox input "true"
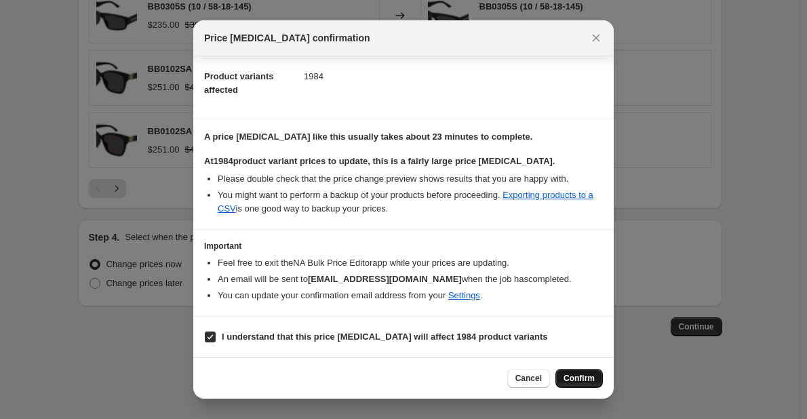
click at [572, 381] on span "Confirm" at bounding box center [578, 378] width 31 height 11
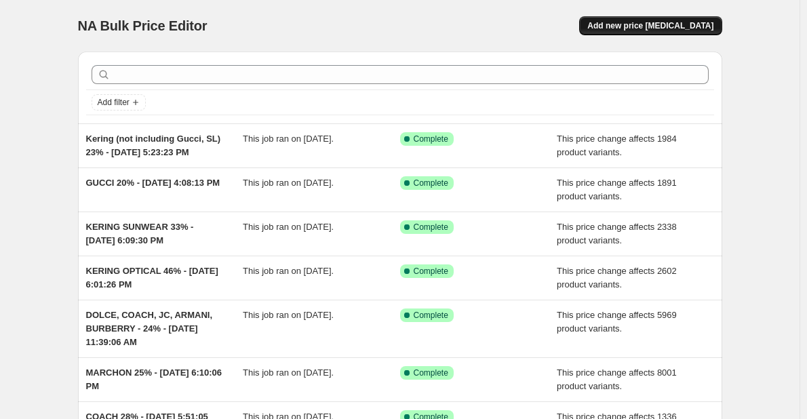
click at [628, 30] on span "Add new price [MEDICAL_DATA]" at bounding box center [650, 25] width 126 height 11
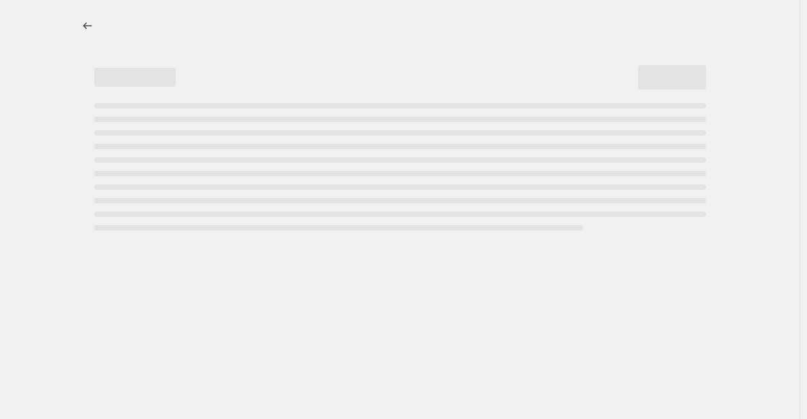
select select "percentage"
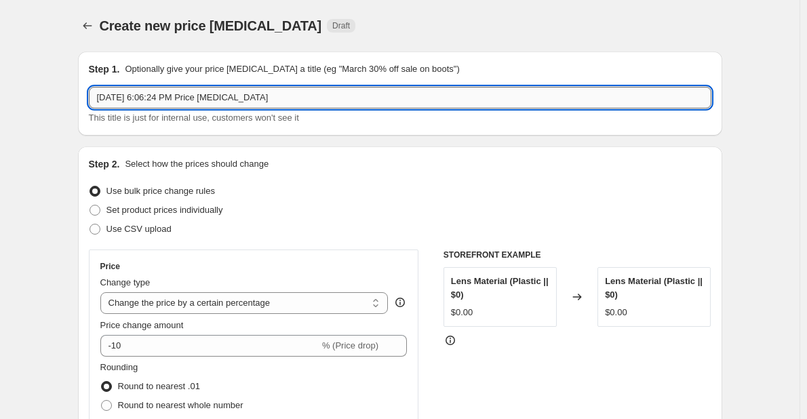
click at [307, 89] on input "Sep 29, 2025, 6:06:24 PM Price change job" at bounding box center [400, 98] width 622 height 22
click at [308, 88] on input "Sep 29, 2025, 6:06:24 PM Price change job" at bounding box center [400, 98] width 622 height 22
click at [103, 94] on input "Sep 29, 2025, 6:06:24 PM Price change job" at bounding box center [400, 98] width 622 height 22
click at [96, 96] on input "Sep 29, 2025, 6:06:24 PM Price change job" at bounding box center [400, 98] width 622 height 22
click at [199, 96] on input "Alexander Mc EYEWEAR Sep 29, 2025, 6:06:24 PM Price change job" at bounding box center [400, 98] width 622 height 22
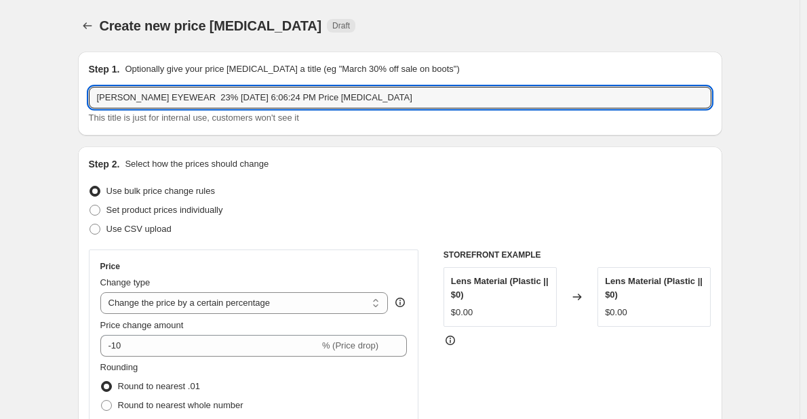
drag, startPoint x: 315, startPoint y: 94, endPoint x: 738, endPoint y: 123, distance: 423.5
type input "[PERSON_NAME] EYEWEAR 23% [DATE] 6:06:24 PM"
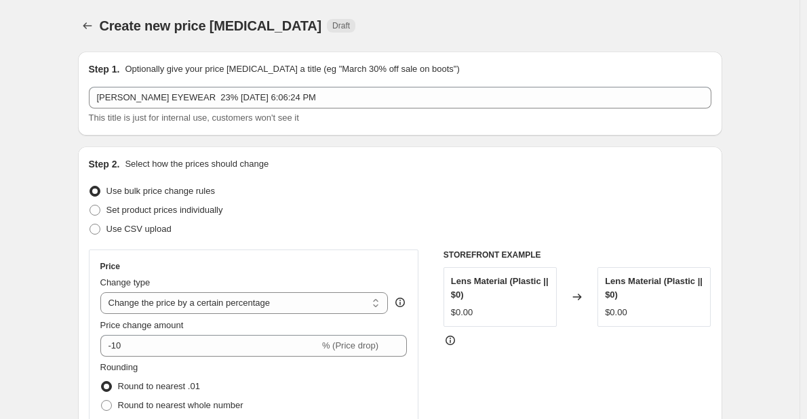
click at [310, 285] on div "Change type" at bounding box center [244, 283] width 288 height 14
click at [325, 296] on select "Change the price to a certain amount Change the price by a certain amount Chang…" at bounding box center [244, 303] width 288 height 22
select select "margin"
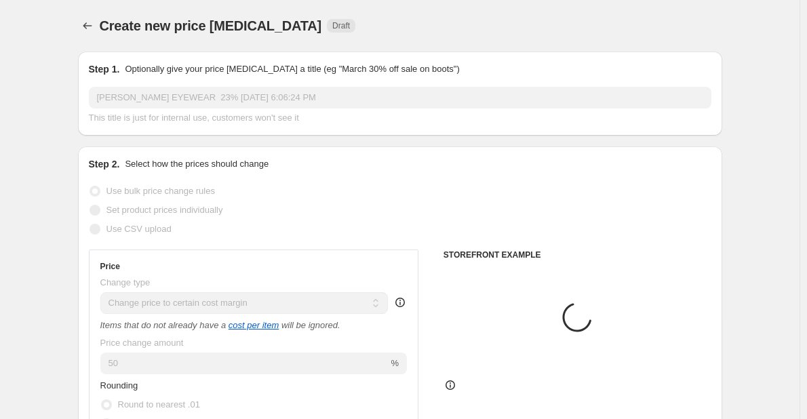
scroll to position [271, 0]
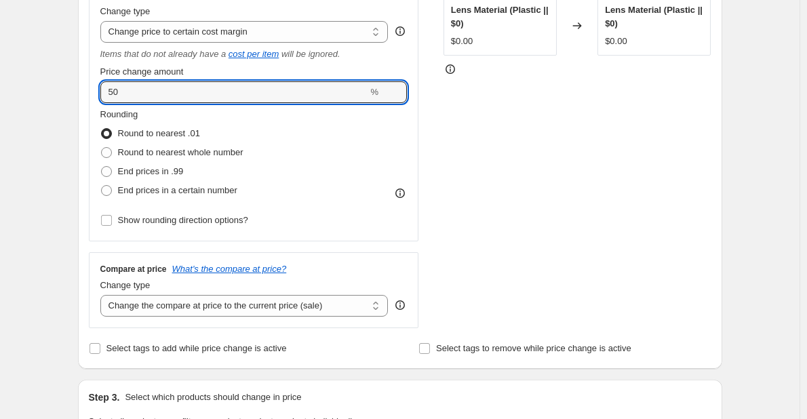
type input "23"
click at [137, 152] on span "Round to nearest whole number" at bounding box center [180, 152] width 125 height 10
click at [102, 148] on input "Round to nearest whole number" at bounding box center [101, 147] width 1 height 1
radio input "true"
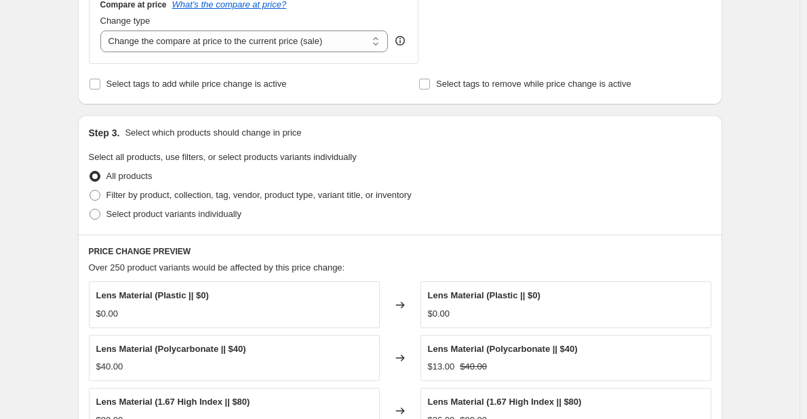
scroll to position [542, 0]
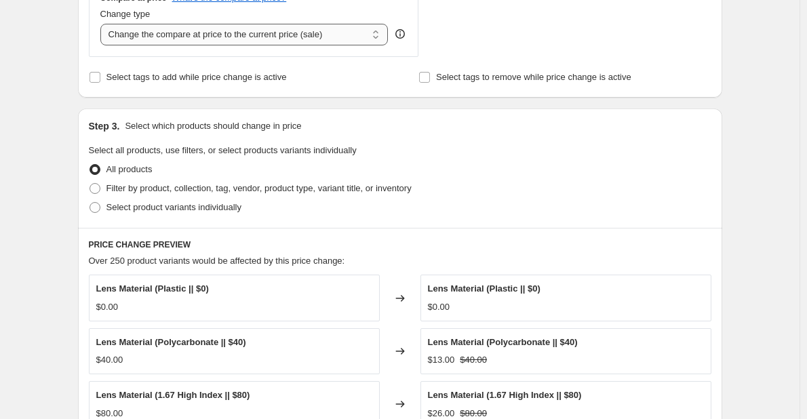
click at [269, 29] on select "Change the compare at price to the current price (sale) Change the compare at p…" at bounding box center [244, 35] width 288 height 22
click at [103, 24] on select "Change the compare at price to the current price (sale) Change the compare at p…" at bounding box center [244, 35] width 288 height 22
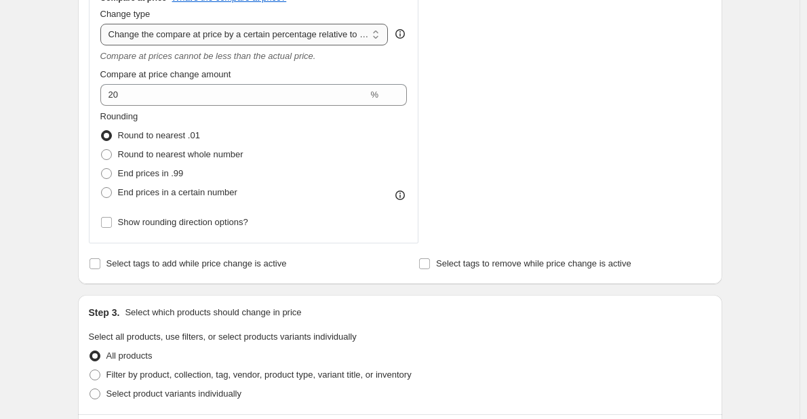
click at [353, 146] on div "Rounding Round to nearest .01 Round to nearest whole number End prices in .99 E…" at bounding box center [253, 156] width 307 height 92
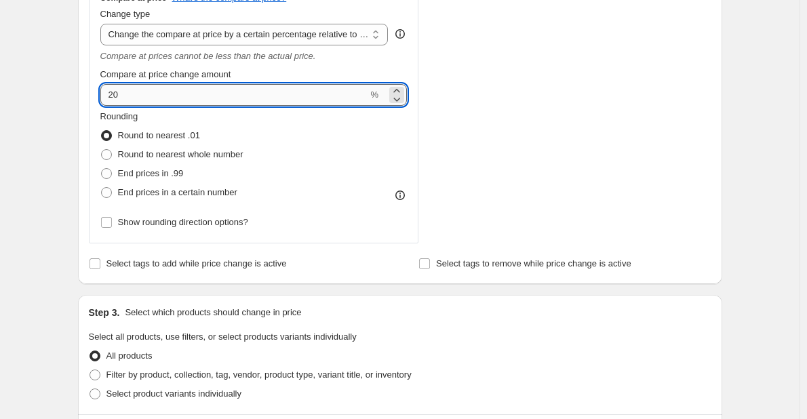
click at [326, 86] on input "20" at bounding box center [234, 95] width 268 height 22
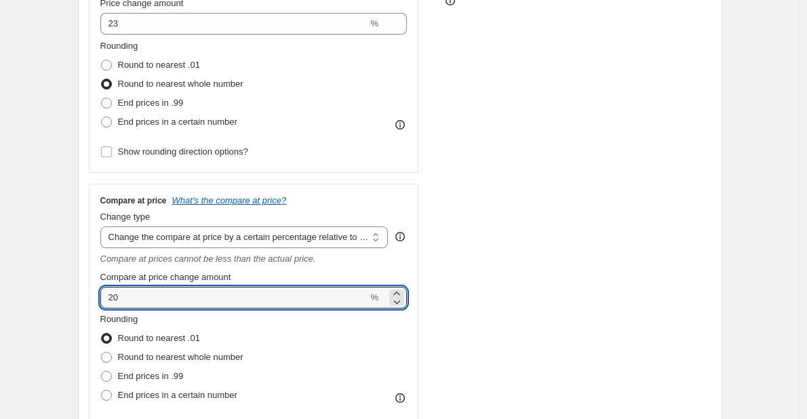
scroll to position [339, 0]
click at [290, 234] on select "Change the compare at price to the current price (sale) Change the compare at p…" at bounding box center [244, 238] width 288 height 22
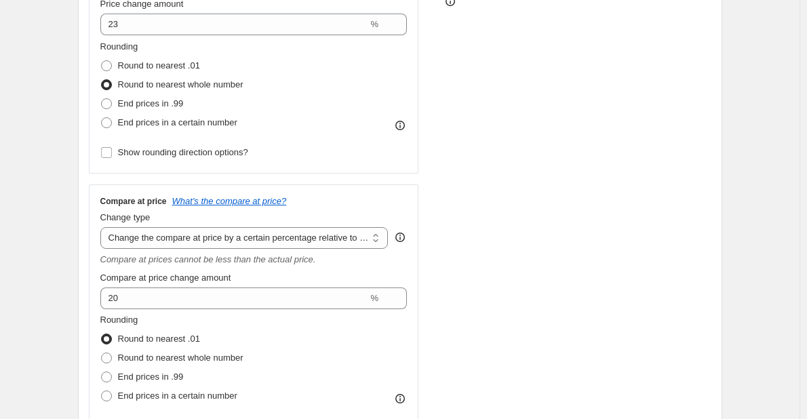
select select "no_change"
click at [103, 227] on select "Change the compare at price to the current price (sale) Change the compare at p…" at bounding box center [244, 238] width 288 height 22
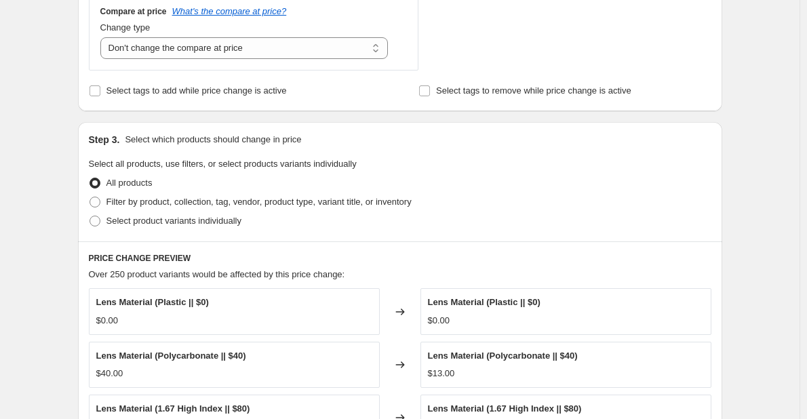
scroll to position [542, 0]
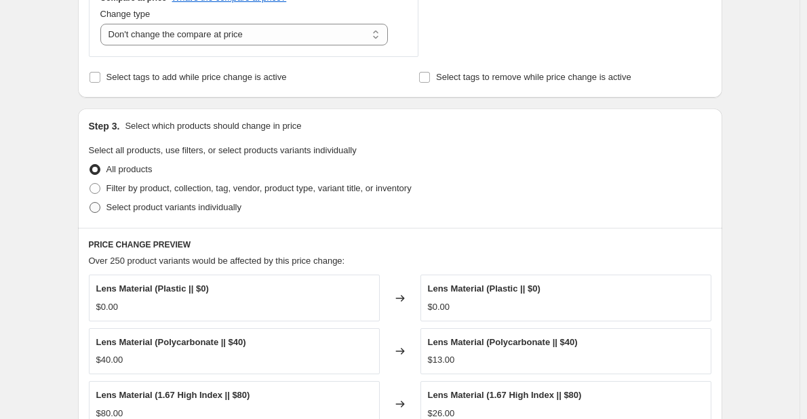
click at [197, 199] on label "Select product variants individually" at bounding box center [165, 207] width 153 height 19
click at [90, 202] on input "Select product variants individually" at bounding box center [90, 202] width 1 height 1
radio input "true"
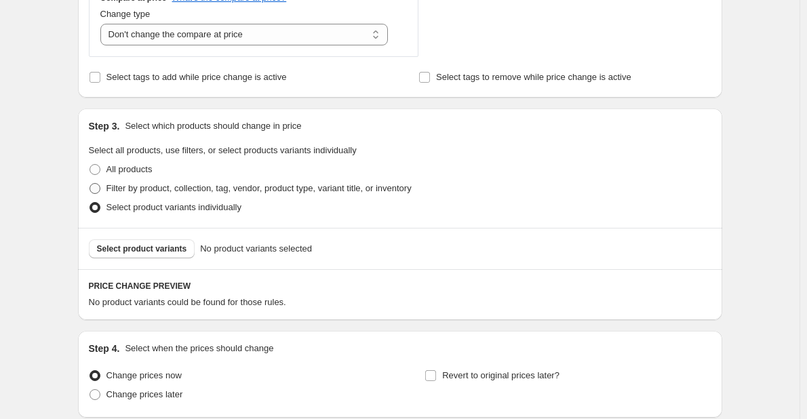
click at [203, 193] on span "Filter by product, collection, tag, vendor, product type, variant title, or inv…" at bounding box center [258, 188] width 305 height 10
click at [90, 184] on input "Filter by product, collection, tag, vendor, product type, variant title, or inv…" at bounding box center [90, 183] width 1 height 1
radio input "true"
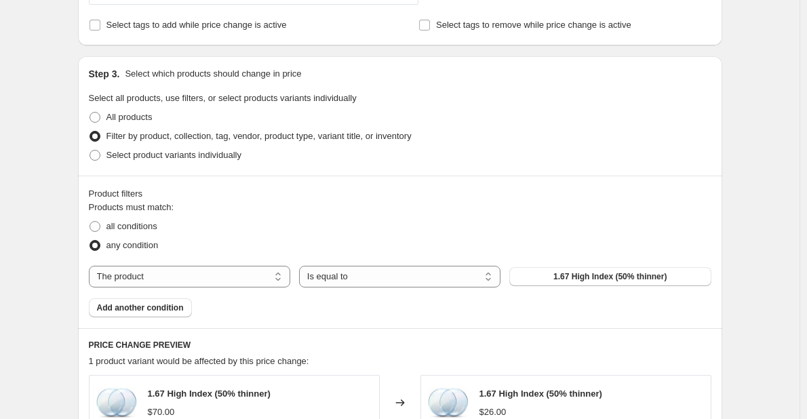
scroll to position [678, 0]
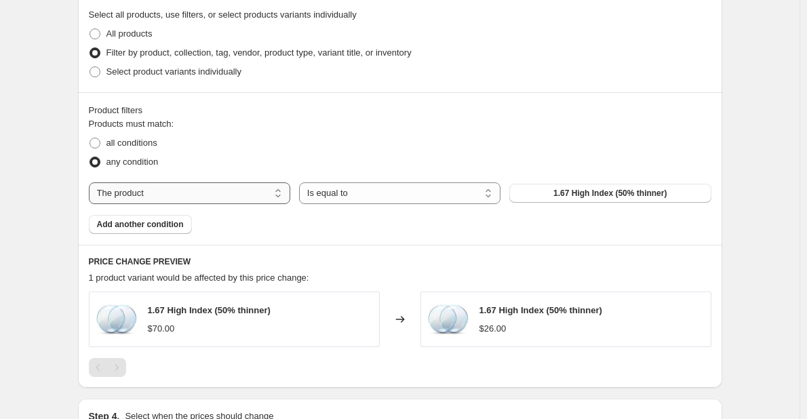
click at [278, 200] on select "The product The product's collection The product's tag The product's vendor The…" at bounding box center [189, 193] width 201 height 22
select select "vendor"
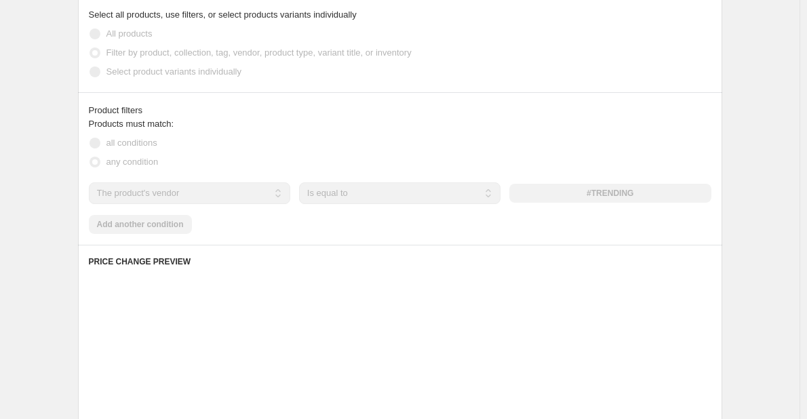
click at [96, 142] on span at bounding box center [95, 143] width 11 height 11
click at [90, 138] on input "all conditions" at bounding box center [90, 138] width 1 height 1
radio input "true"
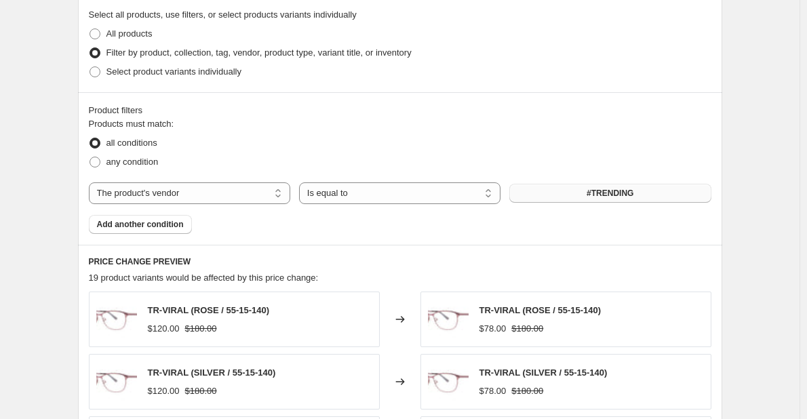
click at [534, 195] on button "#TRENDING" at bounding box center [609, 193] width 201 height 19
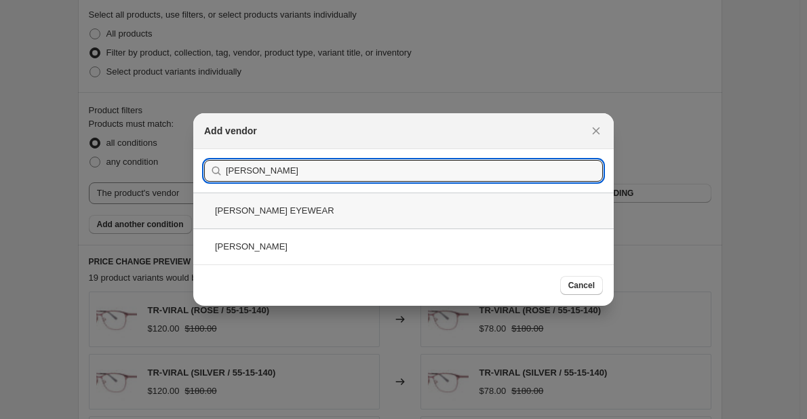
type input "alex"
click at [465, 205] on div "ALEXANDER MCQUEEN EYEWEAR" at bounding box center [403, 211] width 420 height 36
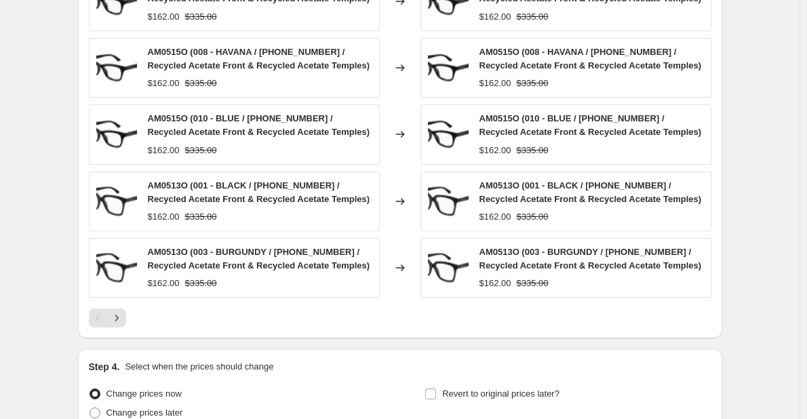
scroll to position [1129, 0]
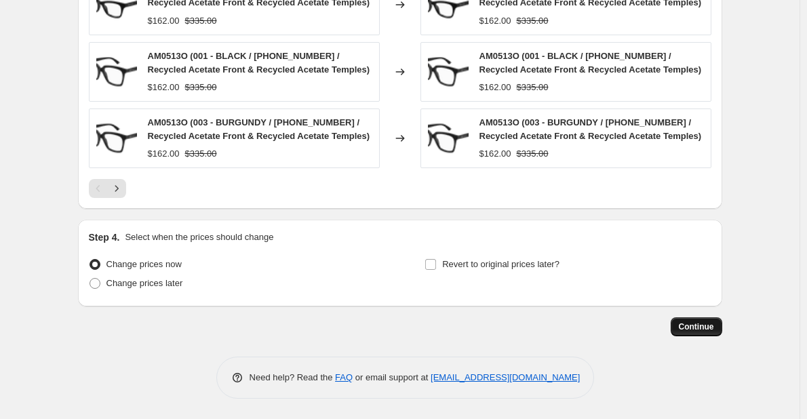
click at [711, 318] on button "Continue" at bounding box center [697, 326] width 52 height 19
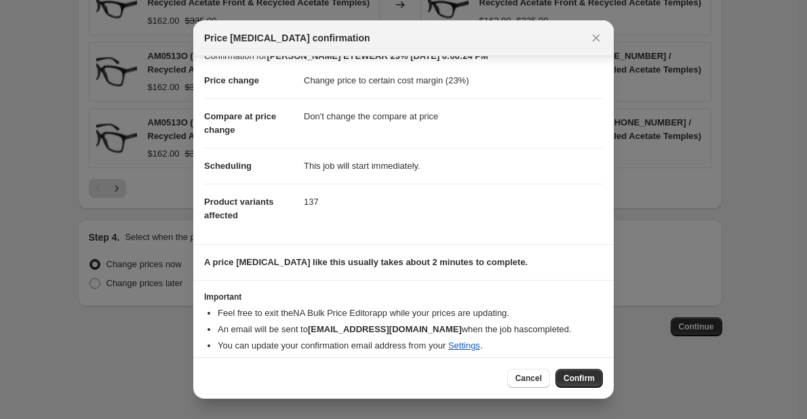
scroll to position [26, 0]
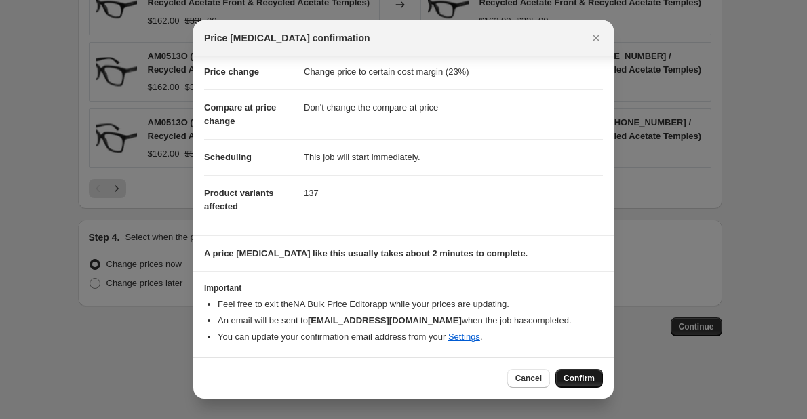
click at [574, 372] on button "Confirm" at bounding box center [578, 378] width 47 height 19
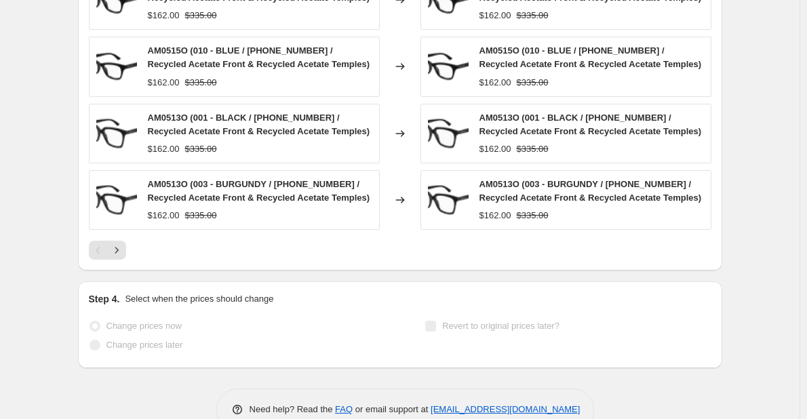
scroll to position [497, 0]
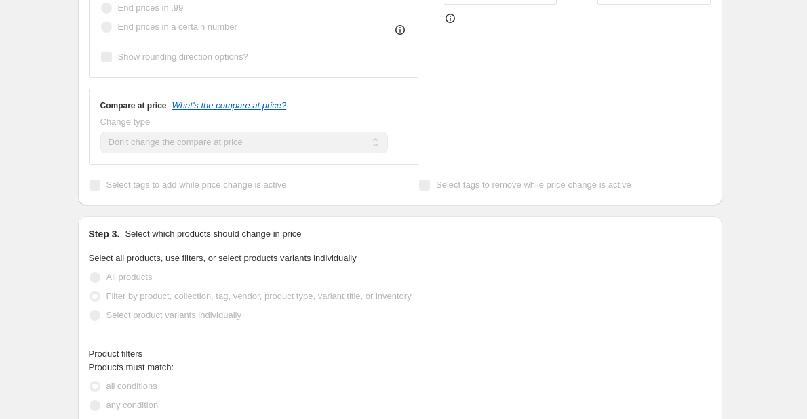
drag, startPoint x: 304, startPoint y: 325, endPoint x: 418, endPoint y: 66, distance: 283.2
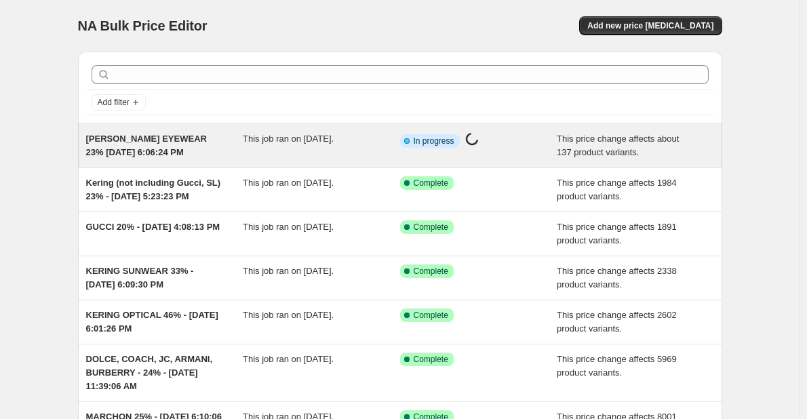
click at [199, 145] on div "[PERSON_NAME] EYEWEAR 23% [DATE] 6:06:24 PM" at bounding box center [164, 145] width 157 height 27
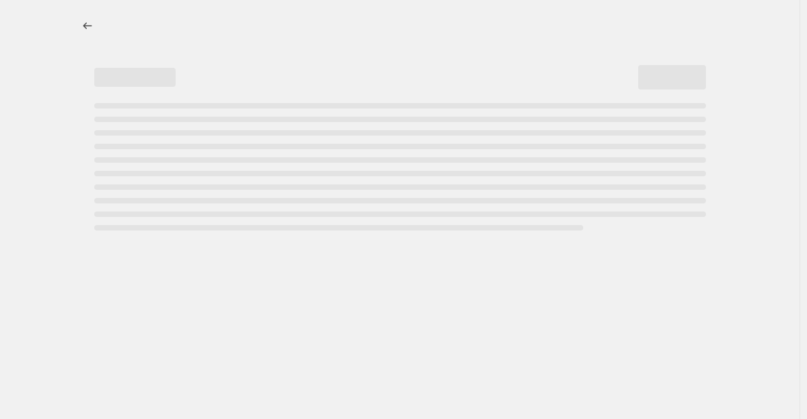
select select "margin"
select select "no_change"
select select "vendor"
